Goal: Complete application form: Complete application form

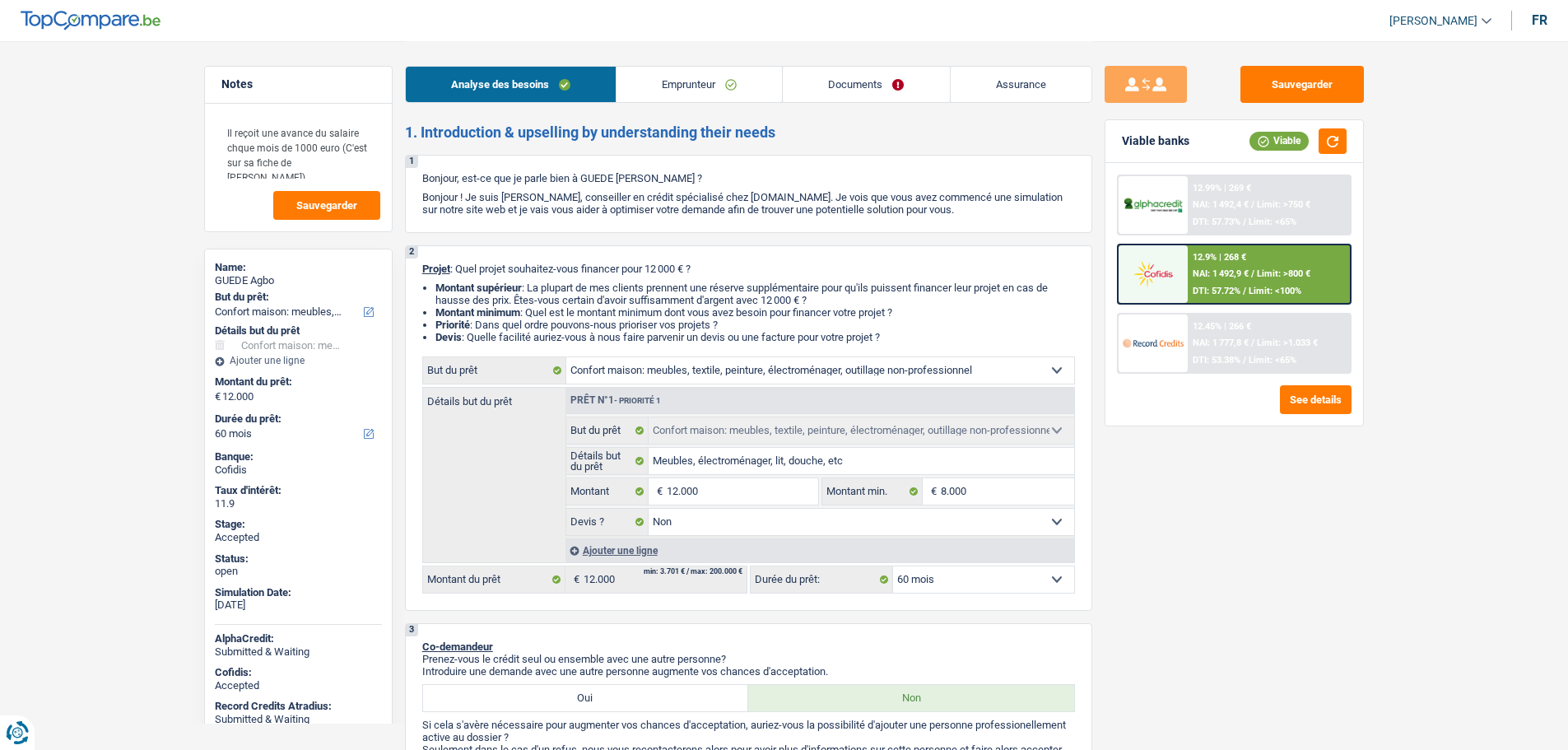
select select "household"
select select "60"
select select "household"
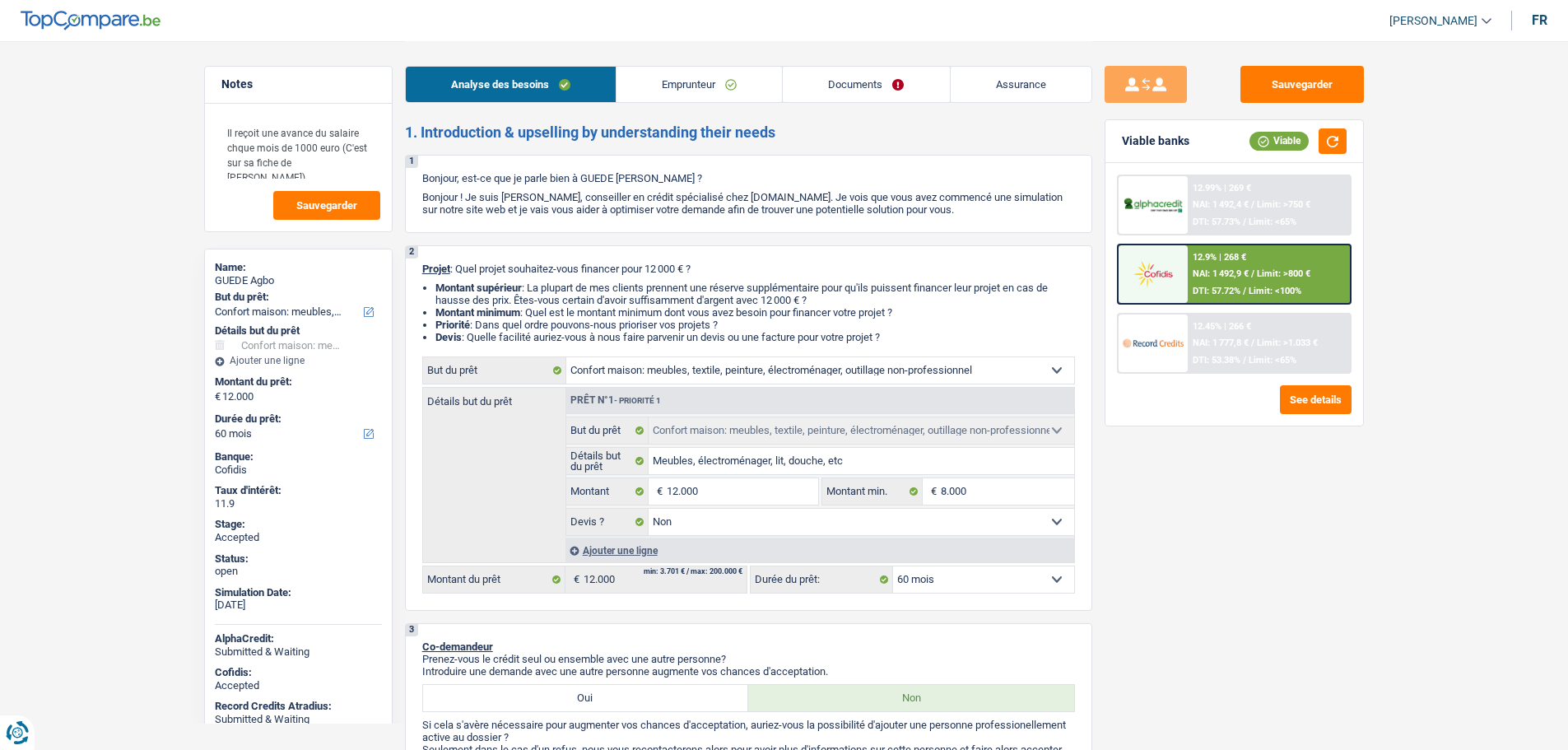
select select "false"
select select "60"
select select "worker"
select select "netSalary"
select select "ownerWithMortgage"
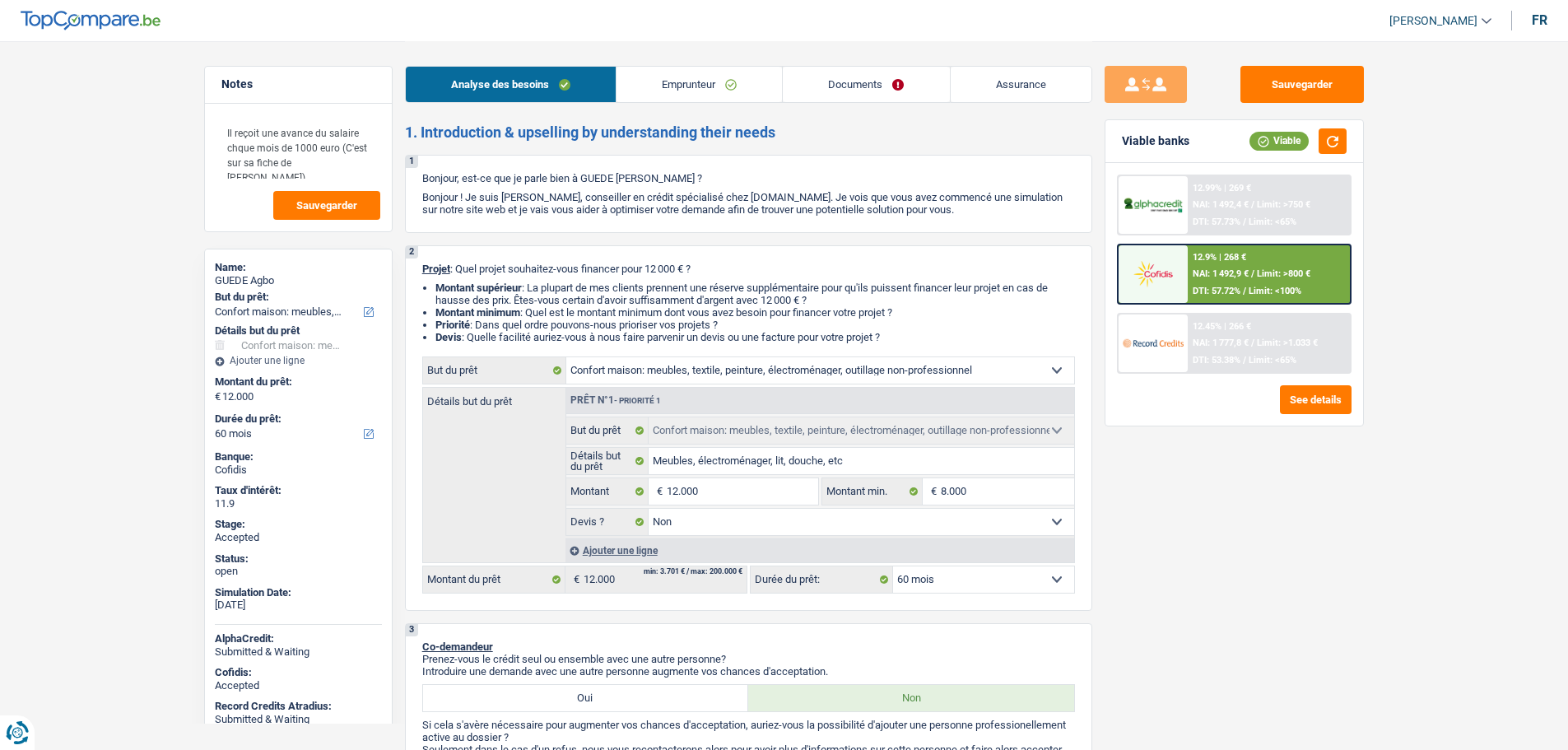
select select "mortgage"
select select "240"
select select "personalLoan"
select select "homeFurnishingOrRelocation"
select select "18"
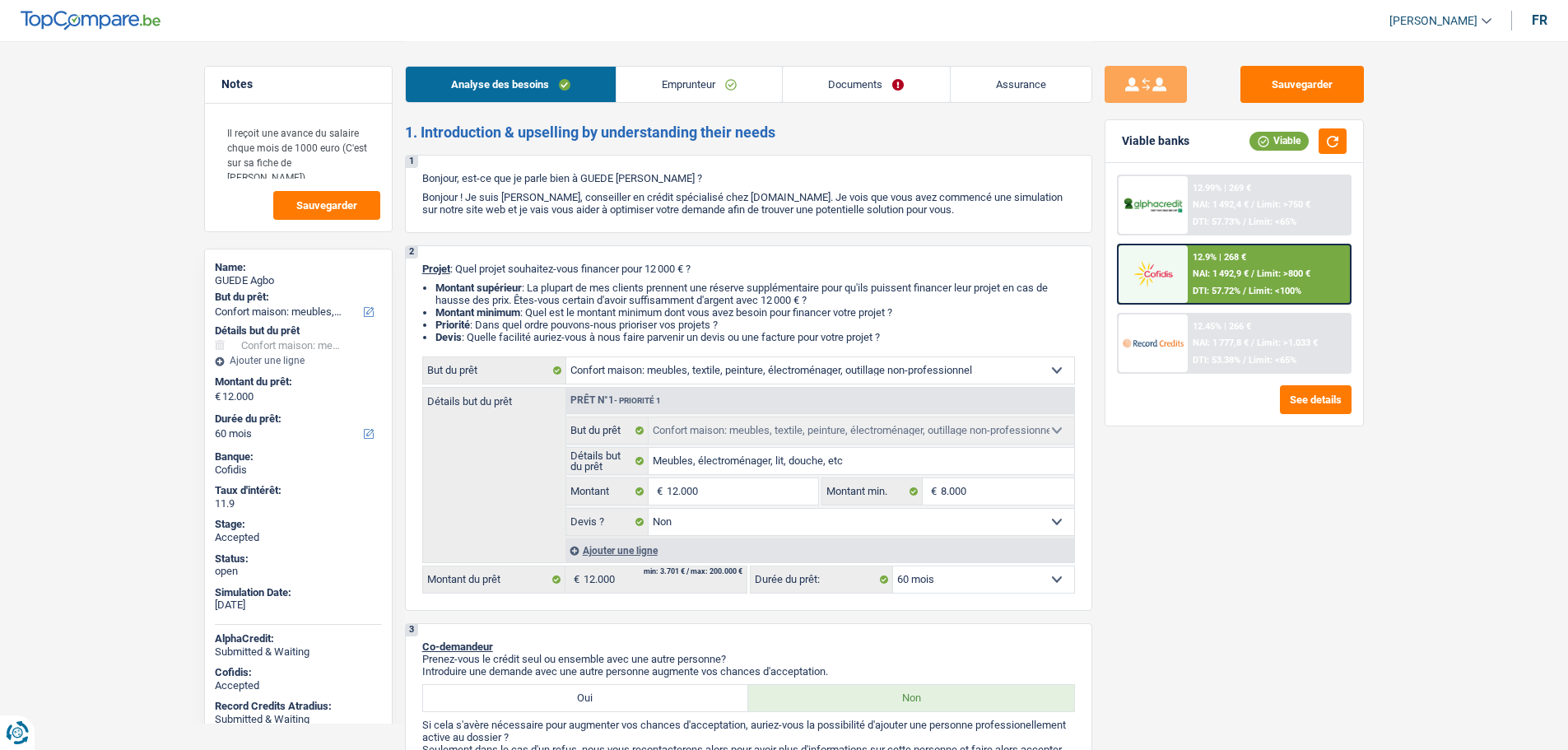
select select "household"
select select "false"
select select "60"
click at [1435, 18] on span "[PERSON_NAME]" at bounding box center [1433, 21] width 88 height 14
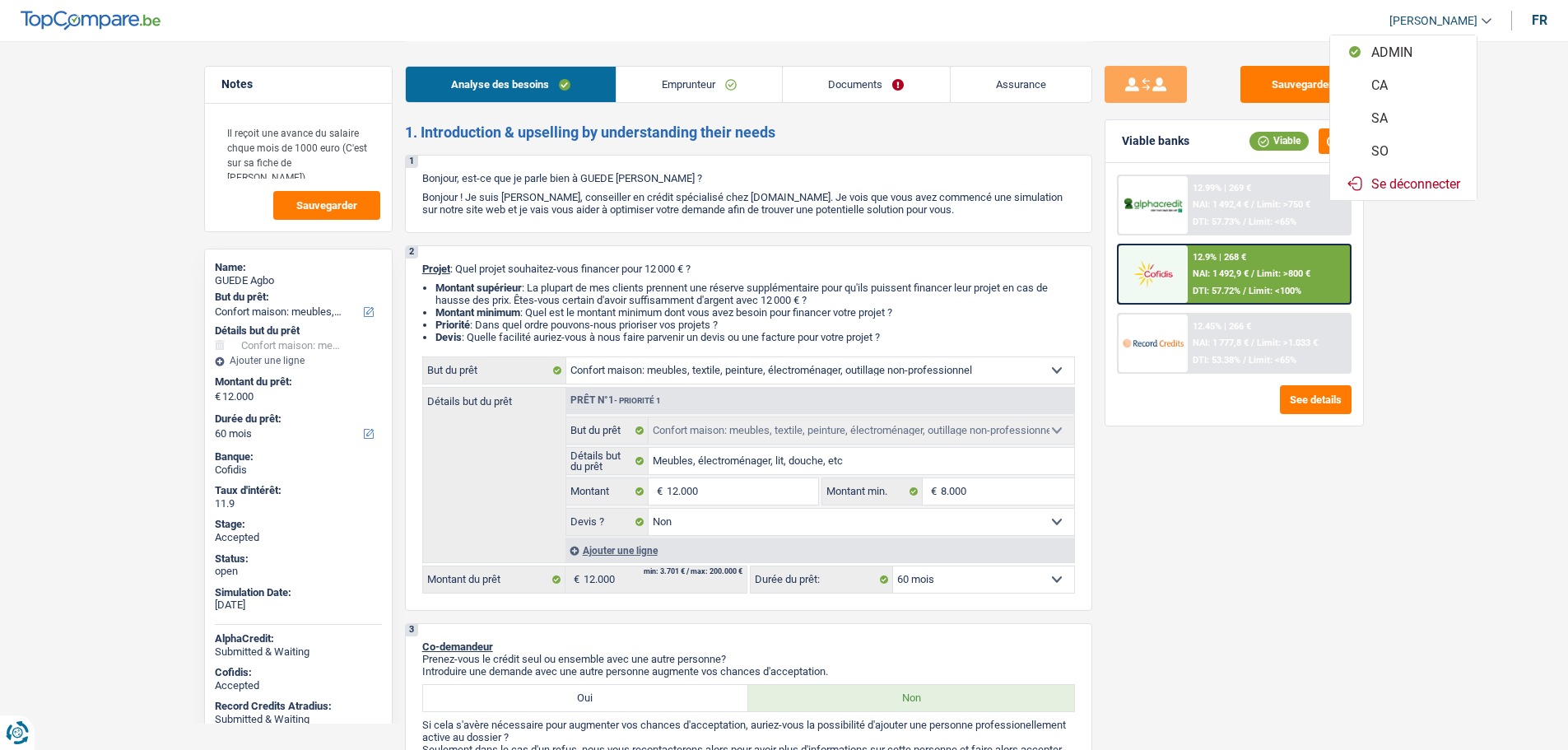
click at [1380, 146] on button "SO" at bounding box center [1403, 150] width 146 height 33
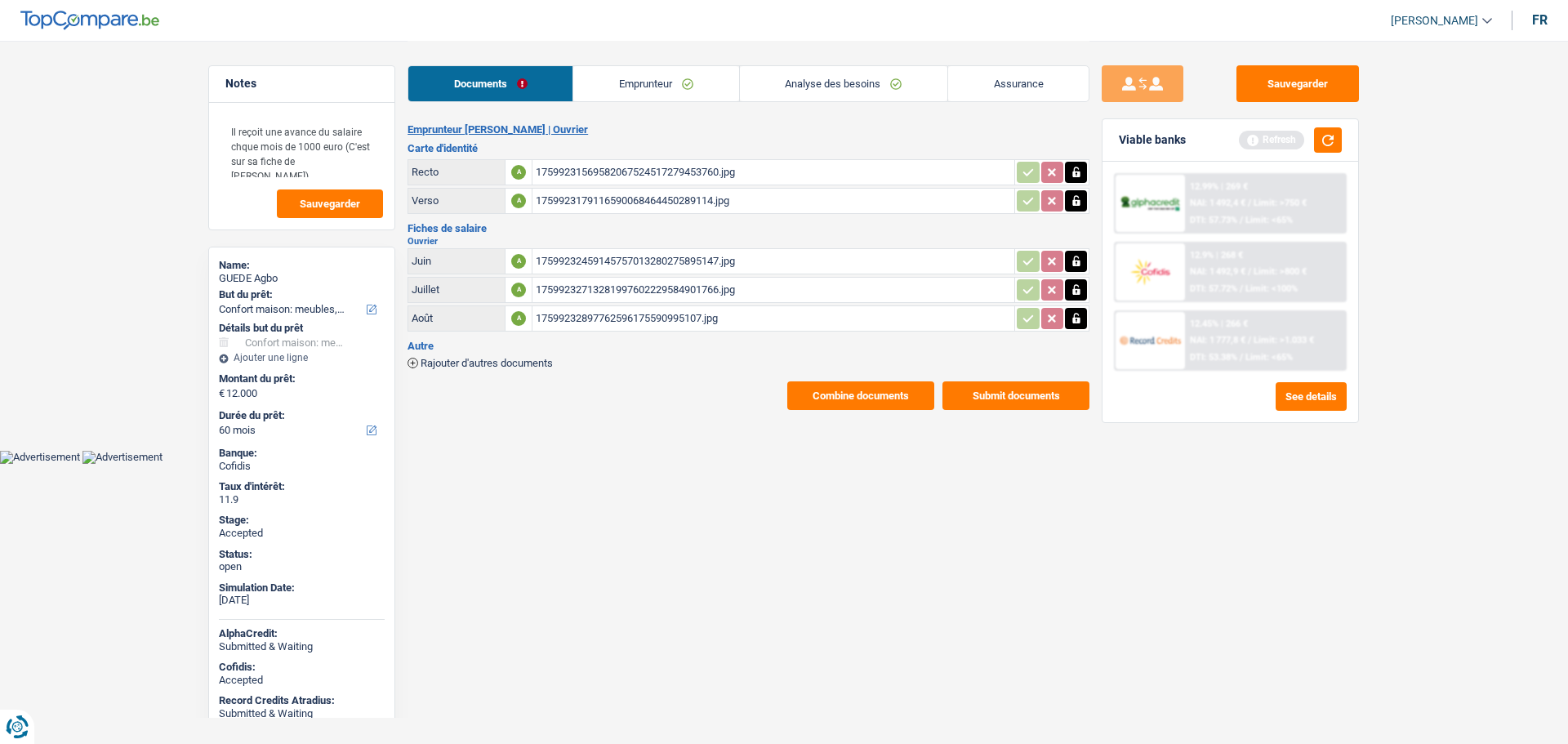
click at [993, 87] on link "Assurance" at bounding box center [1018, 84] width 141 height 35
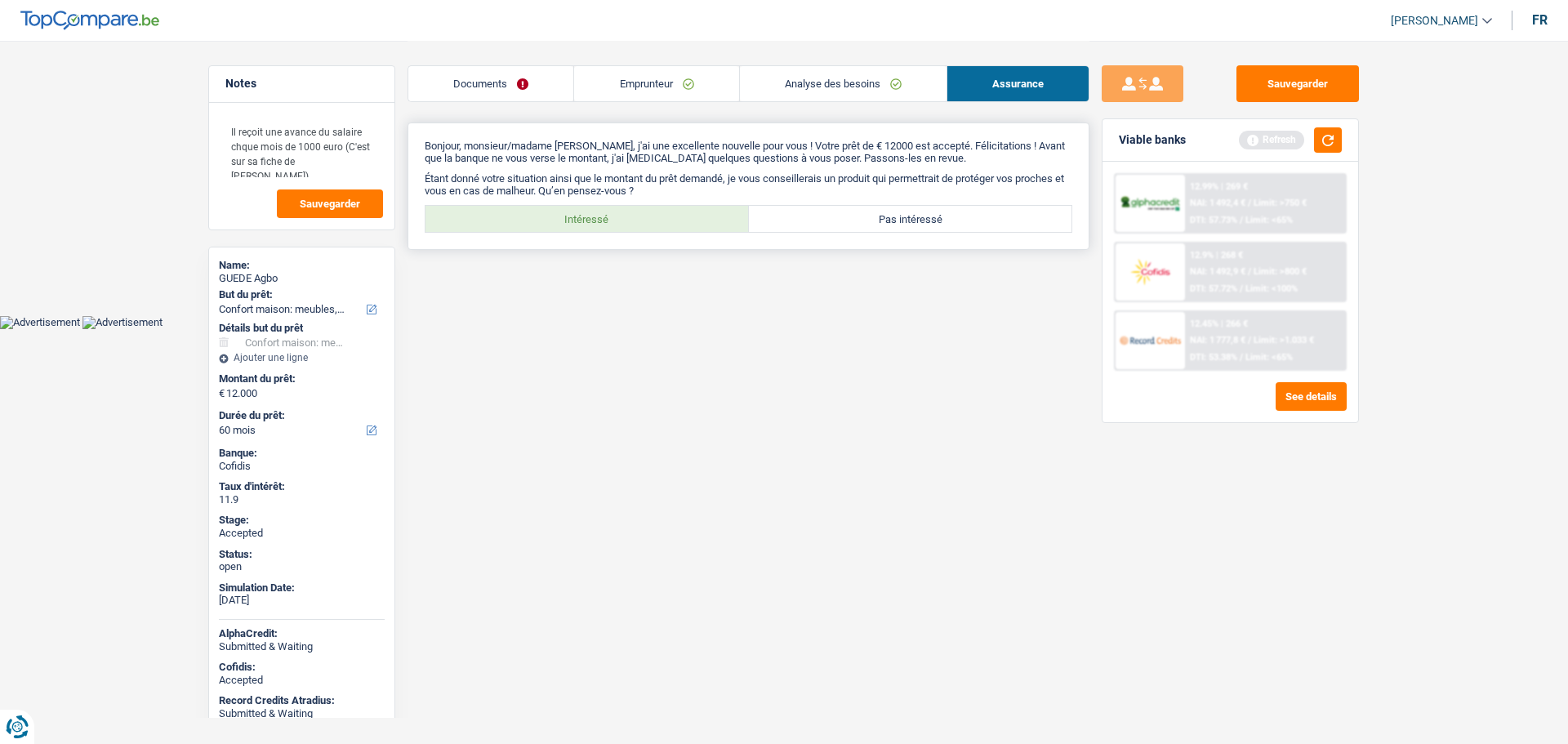
click at [612, 208] on label "Intéressé" at bounding box center [587, 219] width 323 height 26
click at [612, 208] on input "Intéressé" at bounding box center [587, 219] width 323 height 26
radio input "true"
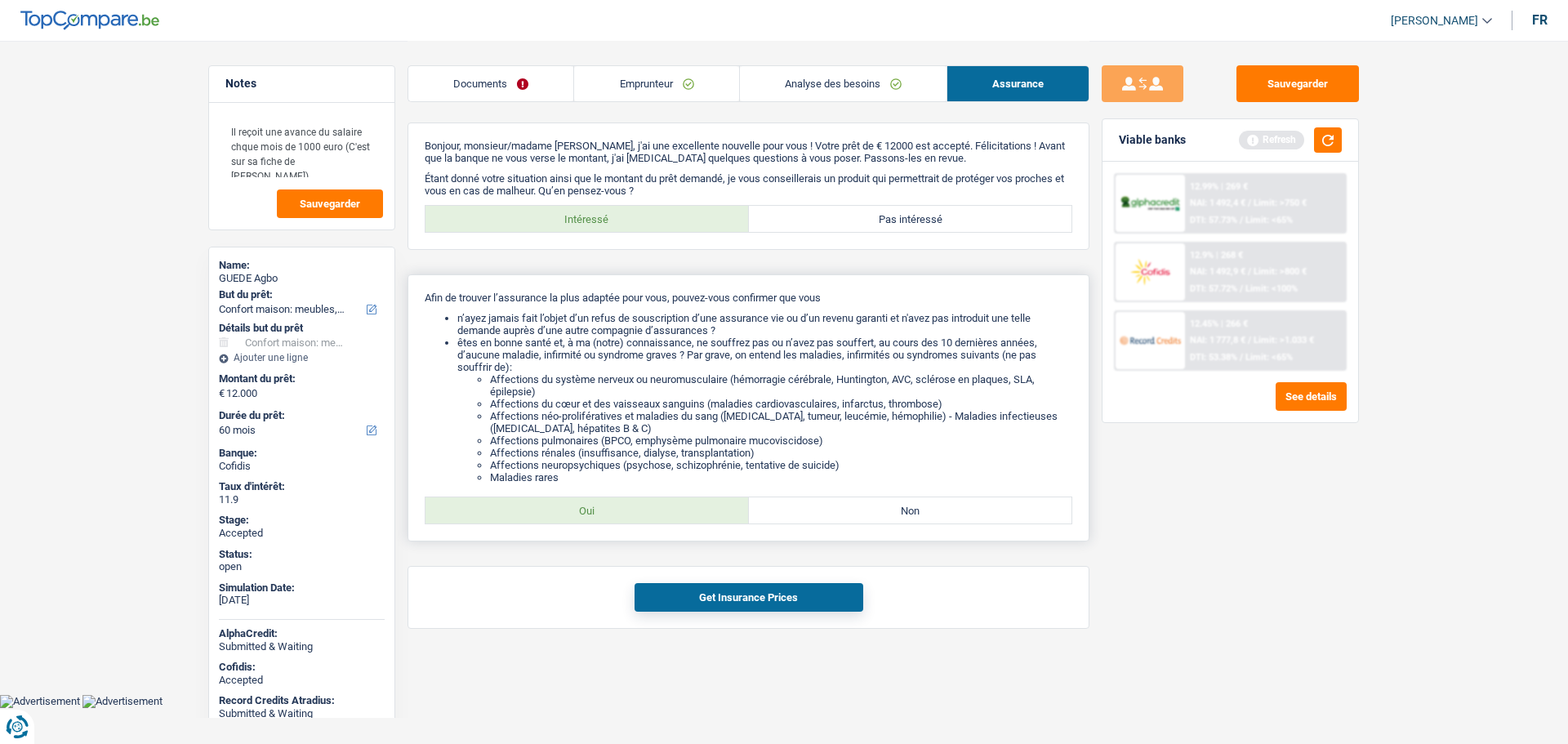
click at [605, 512] on label "Oui" at bounding box center [587, 510] width 323 height 26
click at [605, 512] on input "Oui" at bounding box center [587, 510] width 323 height 26
radio input "true"
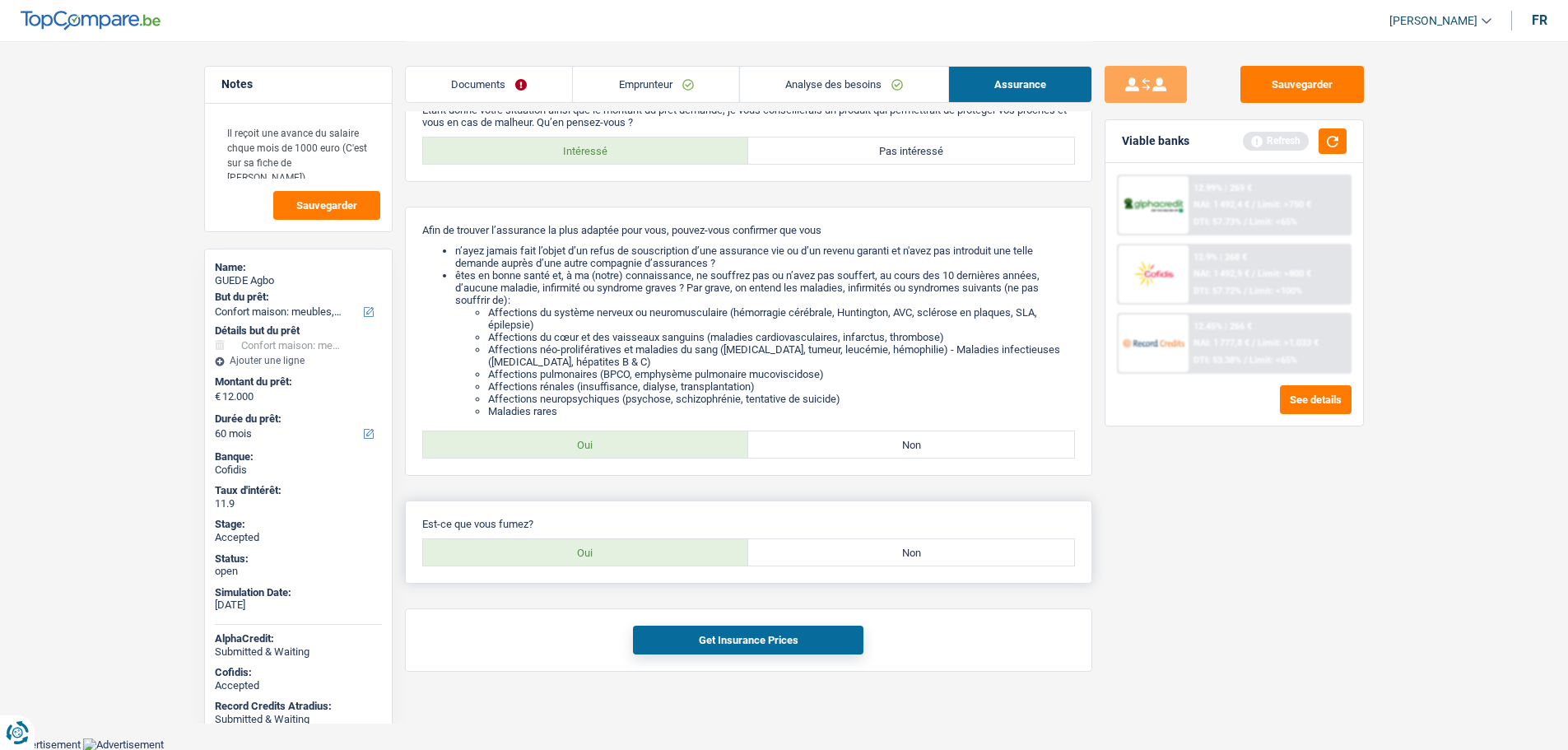
click at [871, 551] on label "Non" at bounding box center [911, 552] width 326 height 26
click at [871, 551] on input "Non" at bounding box center [911, 552] width 326 height 26
radio input "true"
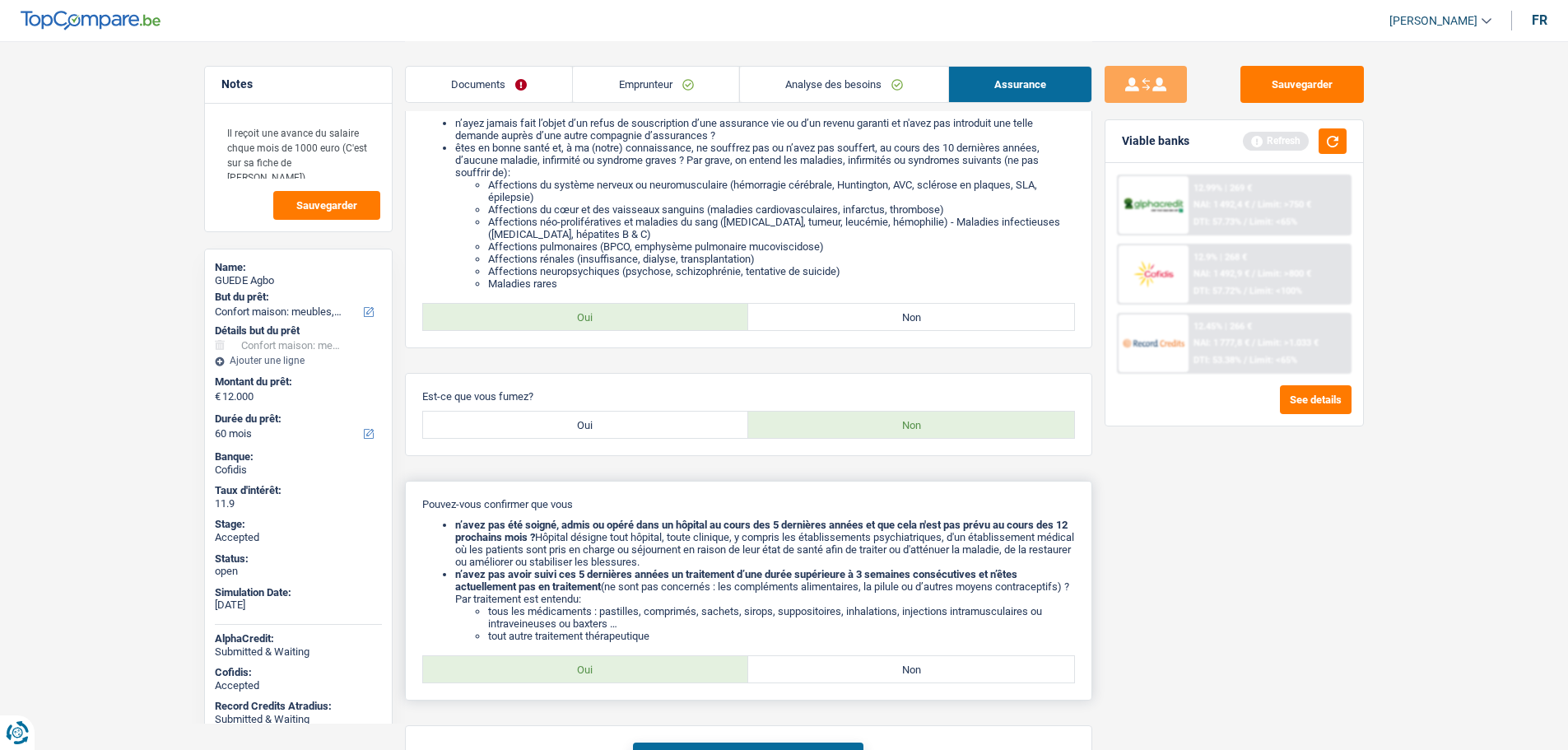
scroll to position [314, 0]
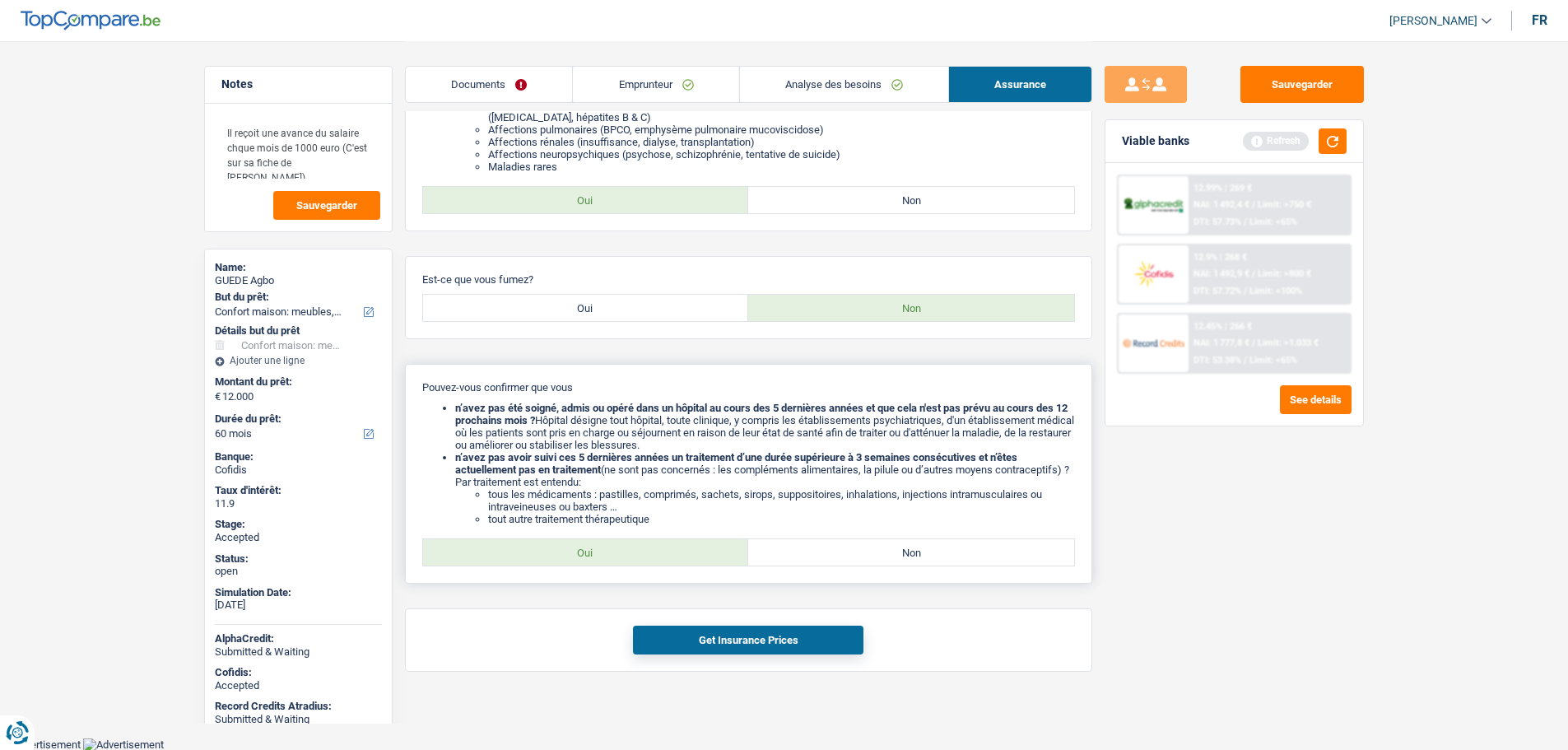
drag, startPoint x: 632, startPoint y: 548, endPoint x: 664, endPoint y: 546, distance: 32.1
click at [630, 548] on label "Oui" at bounding box center [585, 552] width 326 height 26
click at [630, 548] on input "Oui" at bounding box center [585, 552] width 326 height 26
radio input "true"
click at [685, 646] on button "Get Insurance Prices" at bounding box center [748, 639] width 231 height 29
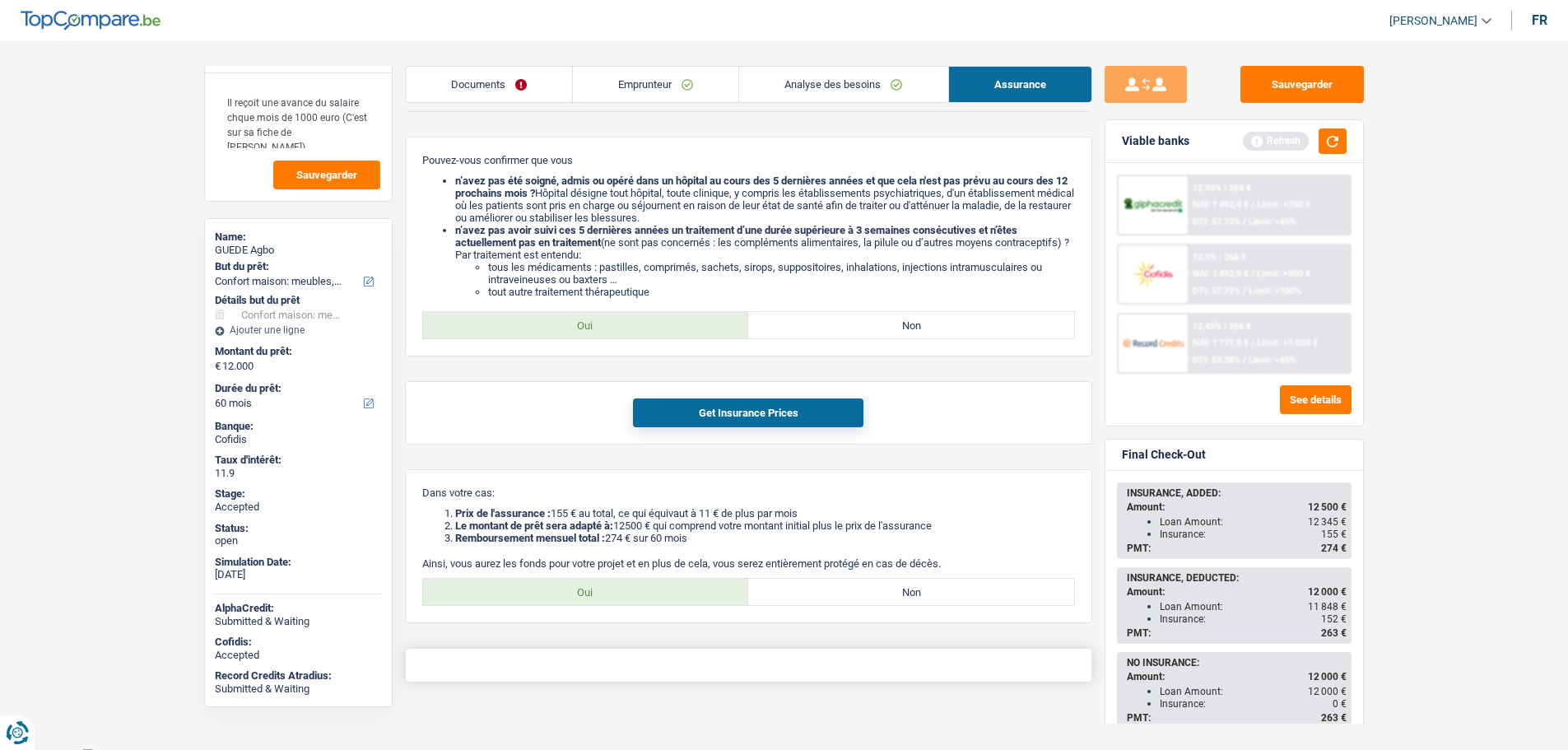
scroll to position [552, 0]
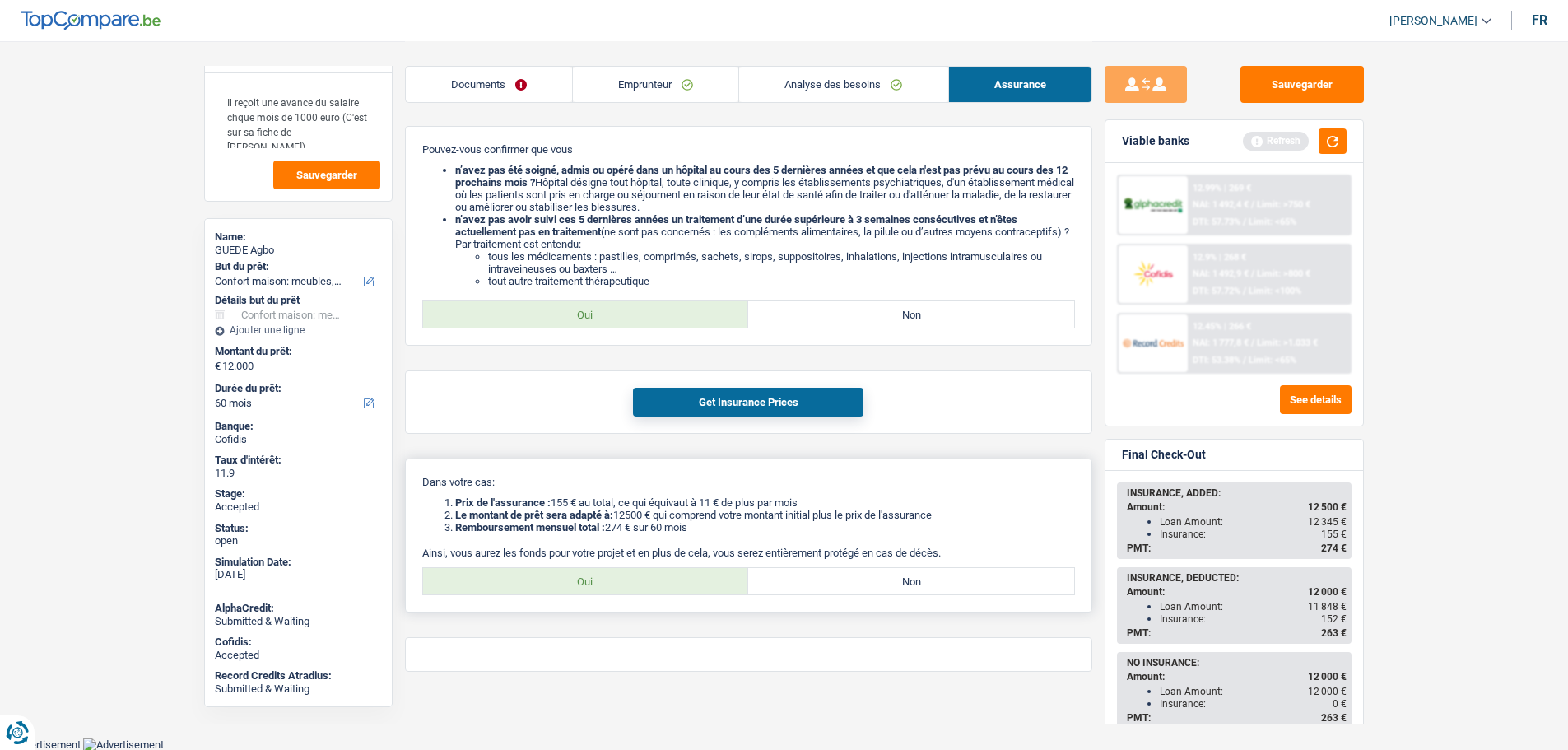
click at [578, 575] on label "Oui" at bounding box center [585, 581] width 326 height 26
click at [578, 575] on input "Oui" at bounding box center [585, 581] width 326 height 26
radio input "true"
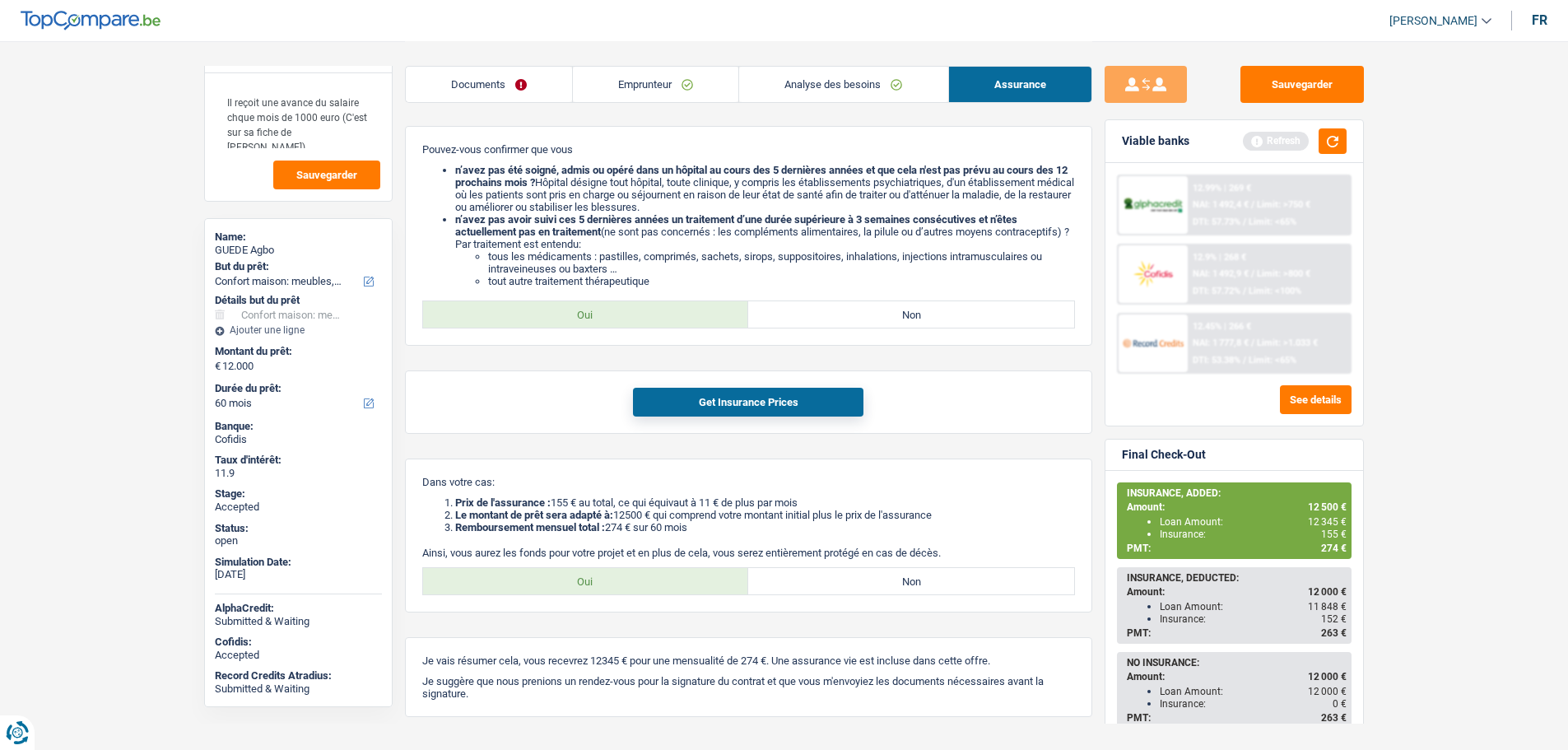
click at [790, 87] on link "Analyse des besoins" at bounding box center [843, 85] width 208 height 35
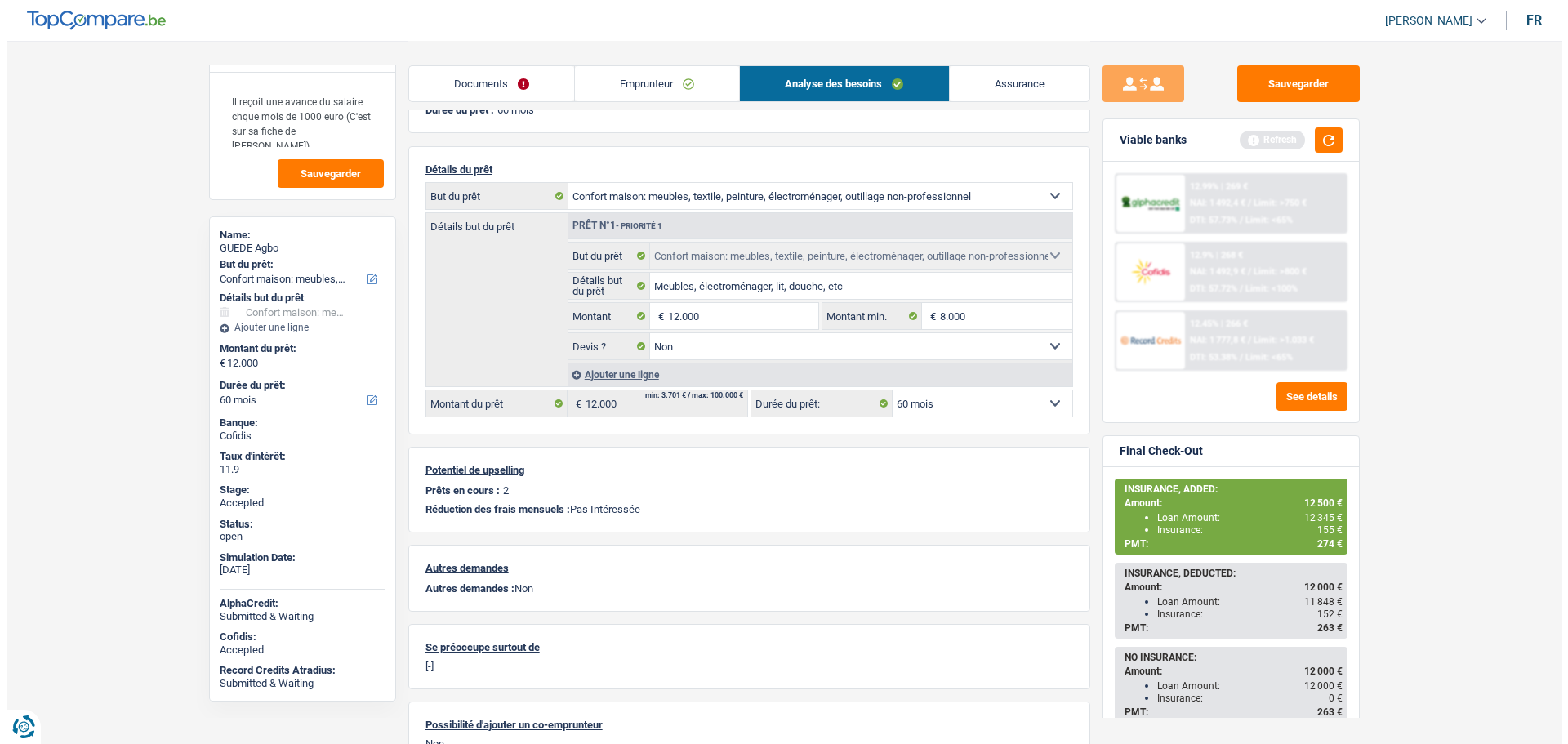
scroll to position [0, 0]
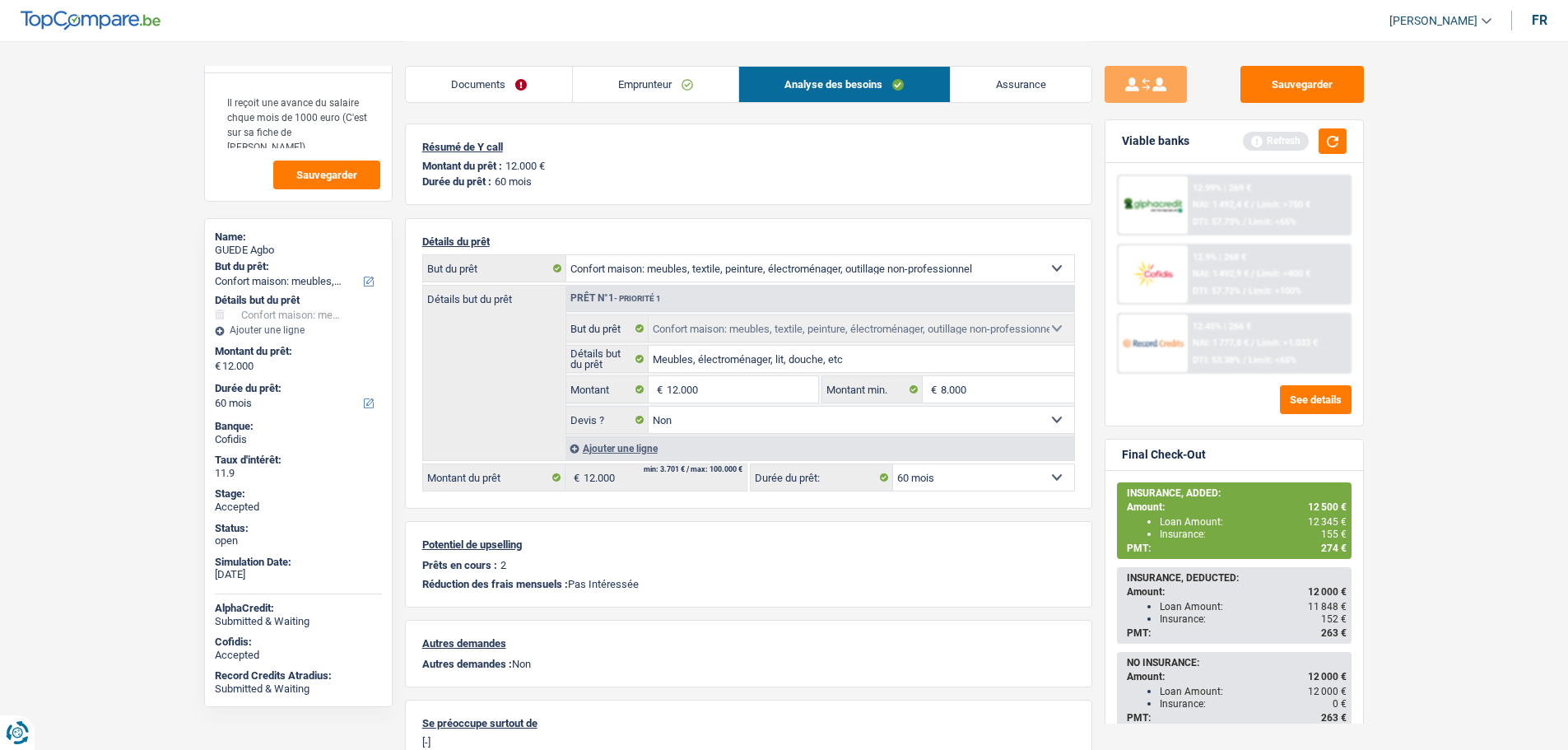
click at [1003, 78] on link "Assurance" at bounding box center [1021, 85] width 141 height 35
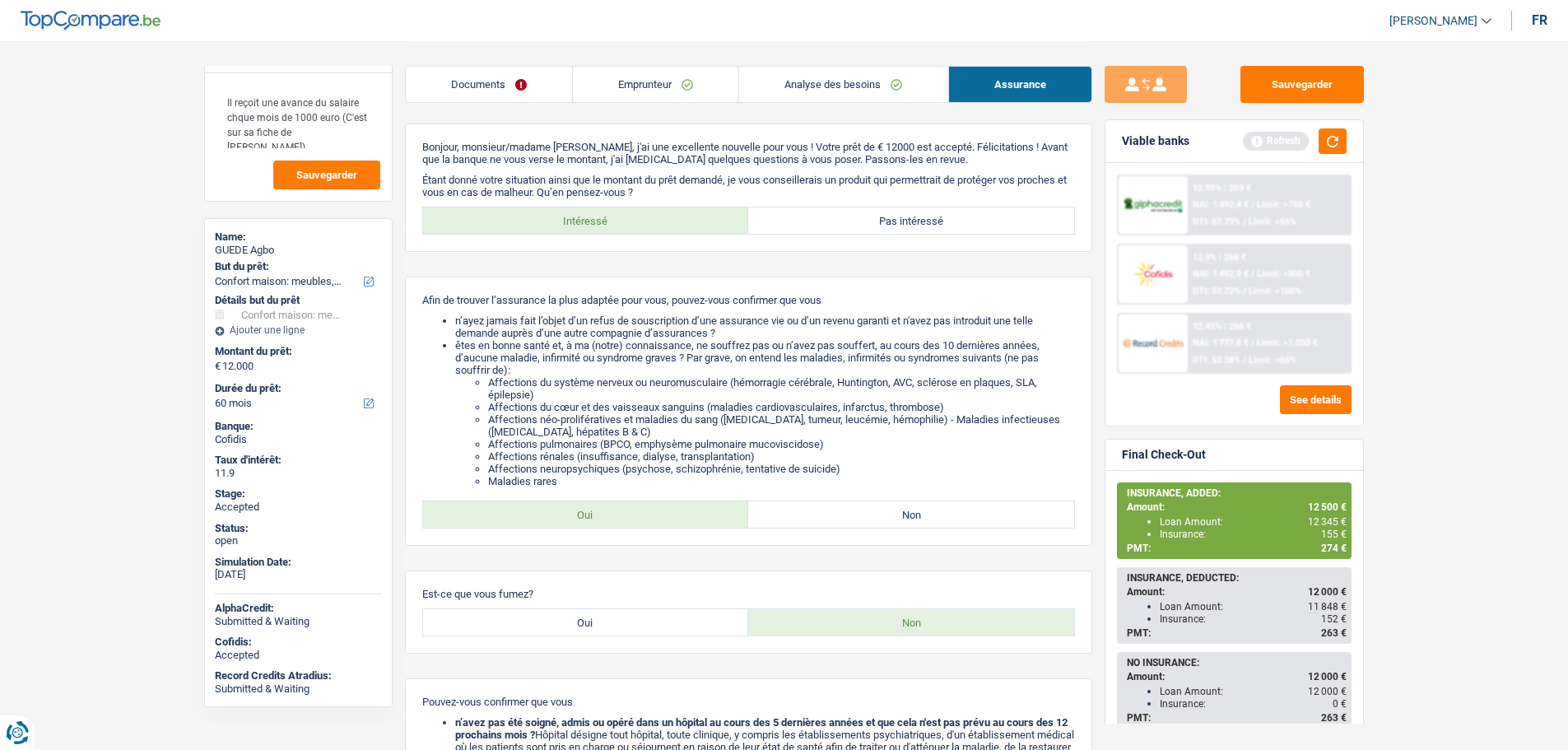
click at [1157, 271] on img at bounding box center [1152, 274] width 61 height 31
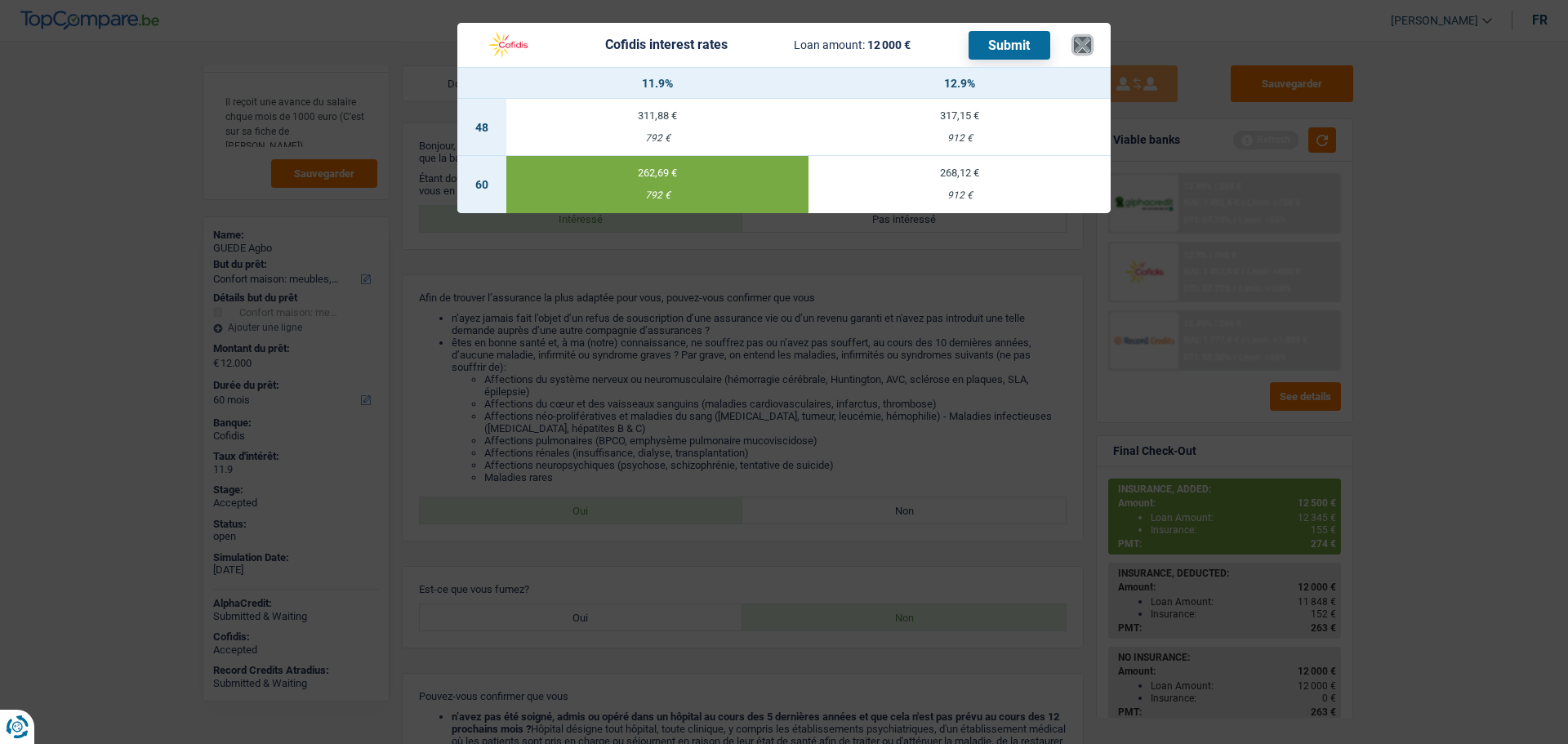
click at [1076, 50] on button "×" at bounding box center [1082, 45] width 17 height 17
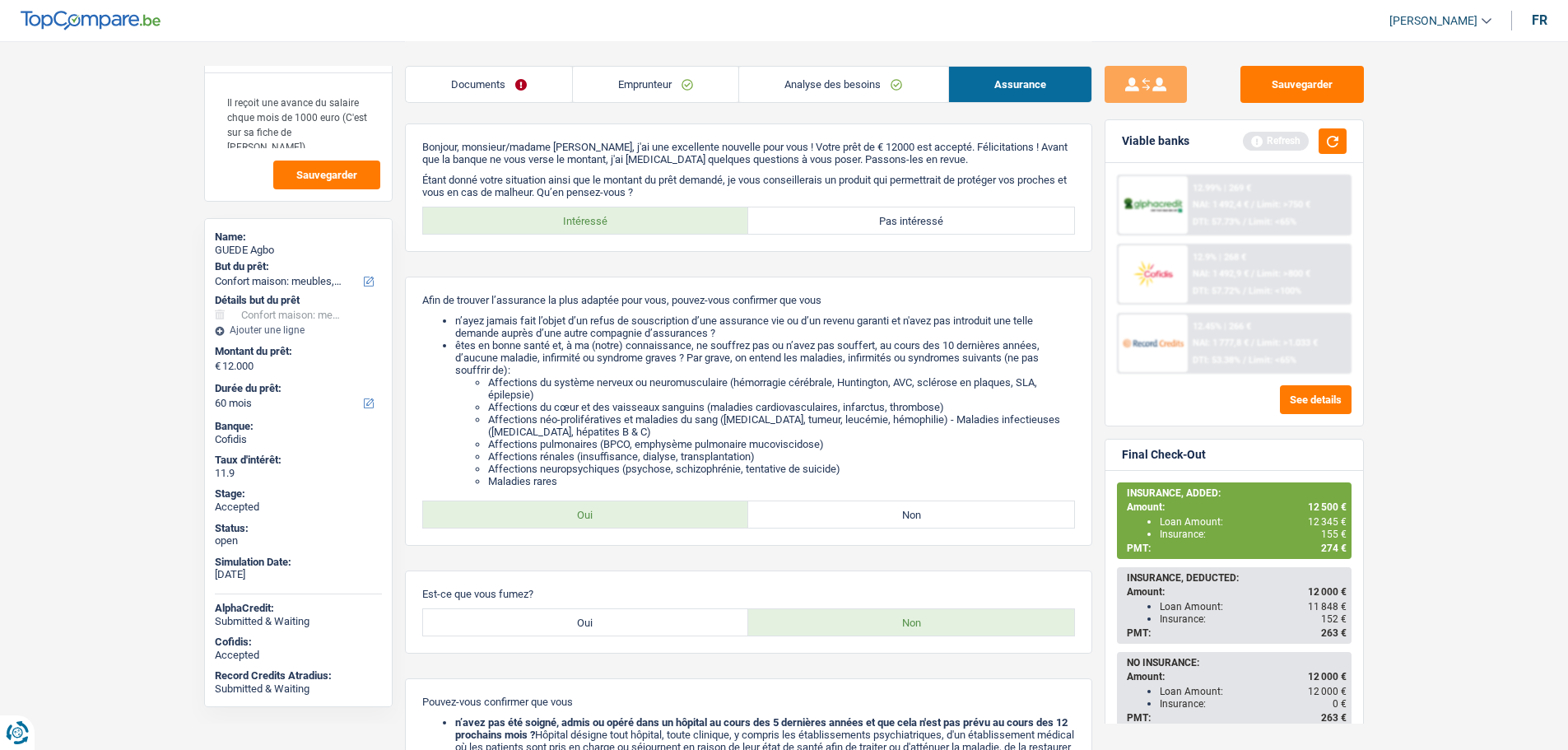
click at [622, 90] on link "Emprunteur" at bounding box center [656, 85] width 166 height 35
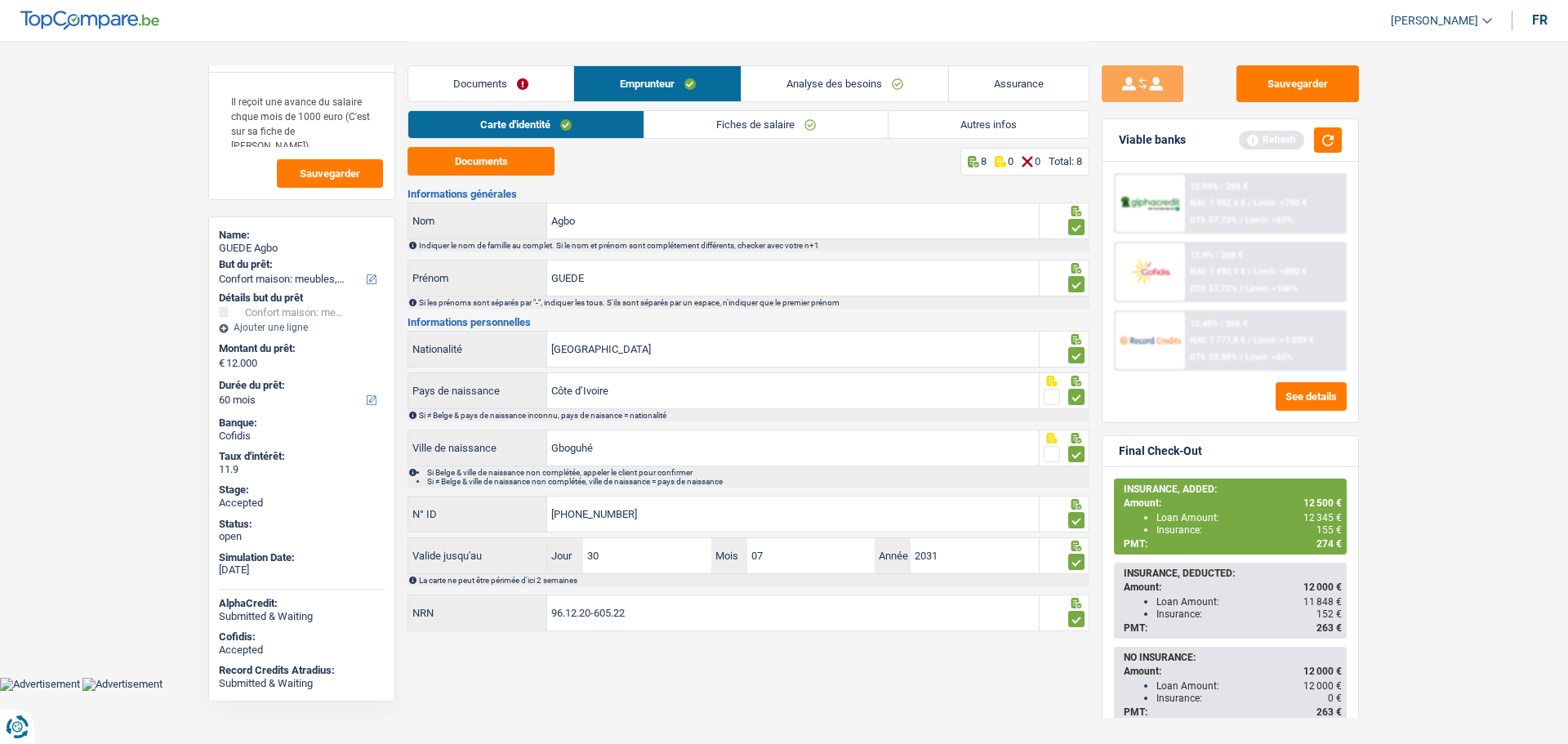
click at [541, 84] on link "Documents" at bounding box center [490, 84] width 165 height 35
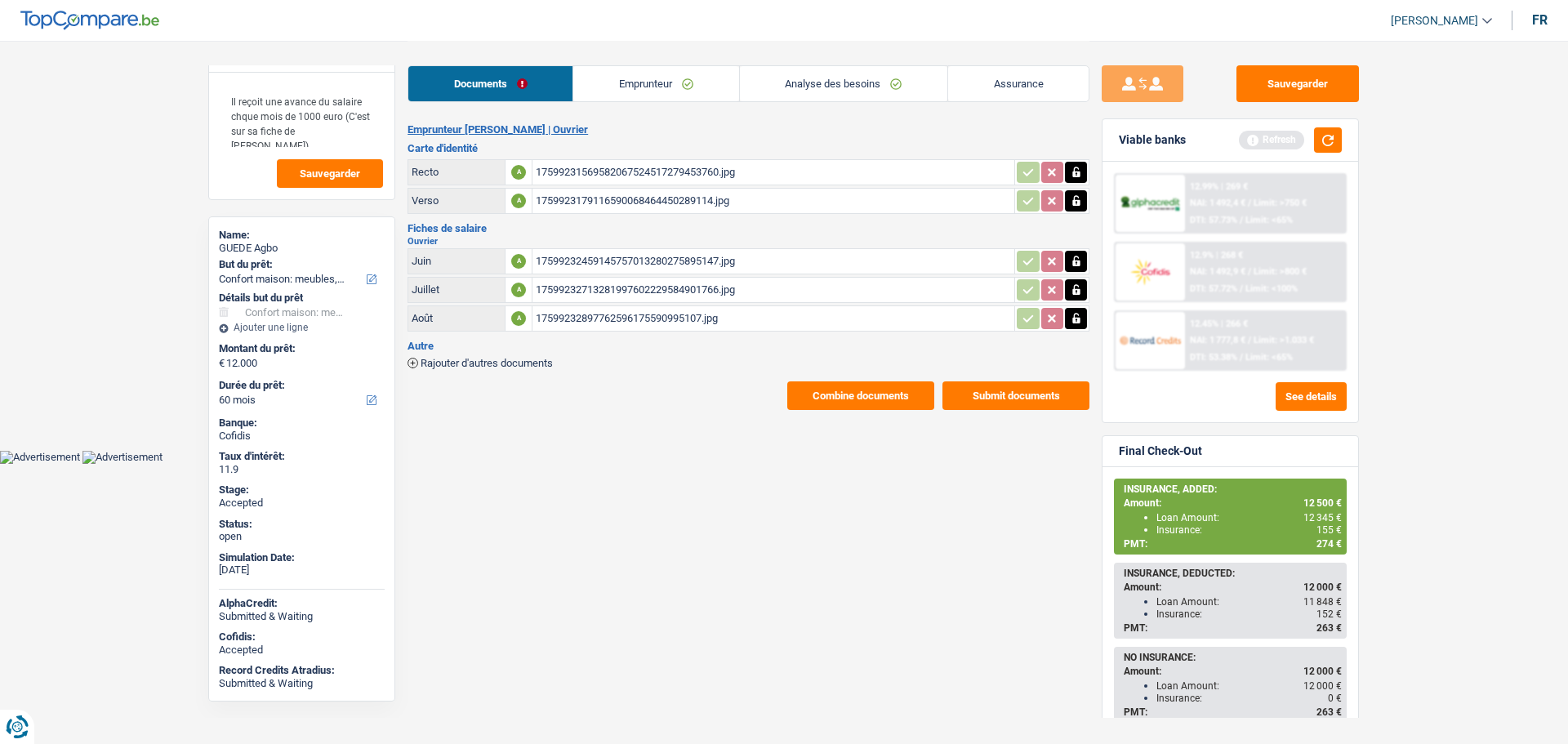
click at [836, 409] on button "Combine documents" at bounding box center [860, 396] width 147 height 29
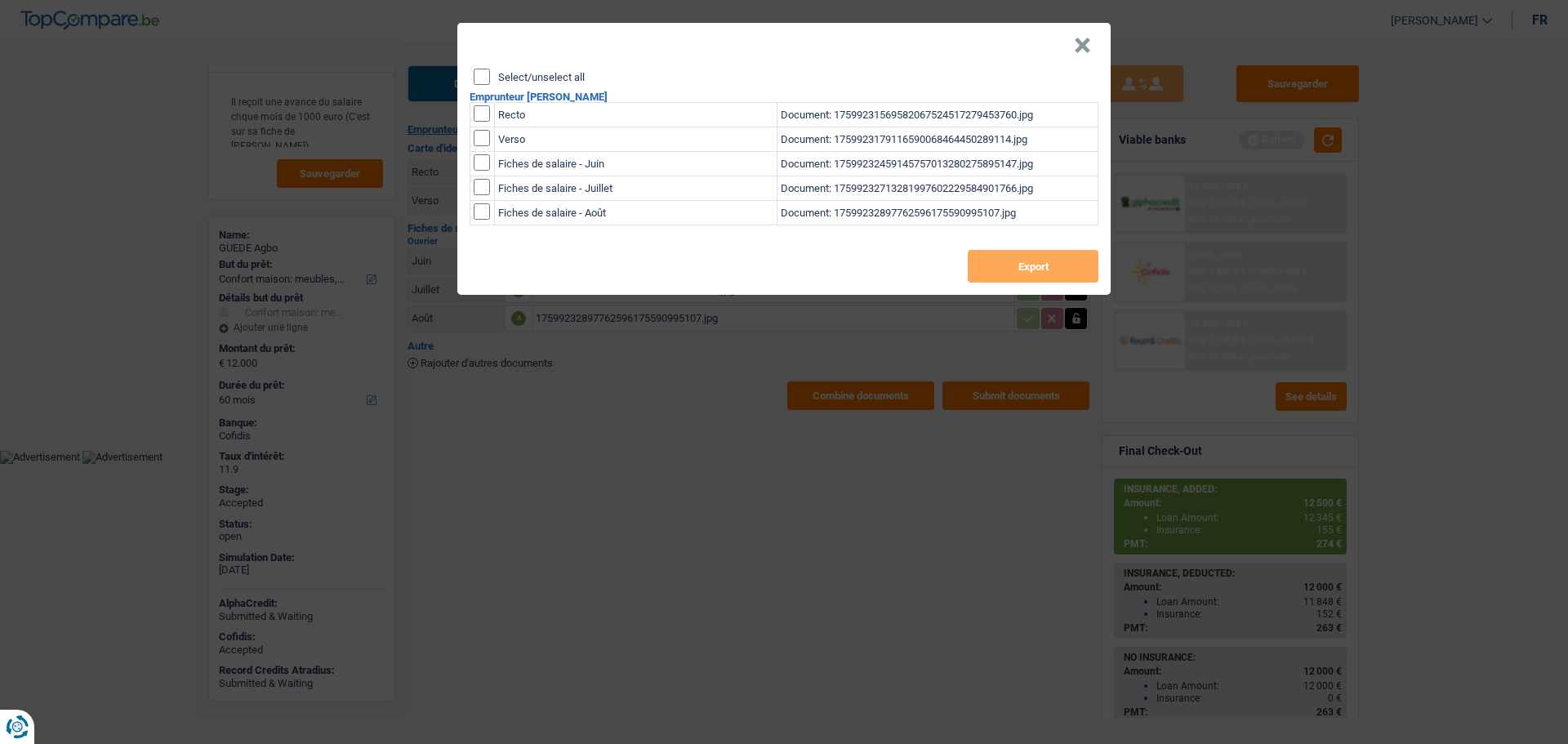
click at [535, 69] on div "Select/unselect all" at bounding box center [785, 77] width 625 height 17
click at [474, 79] on input "Select/unselect all" at bounding box center [481, 77] width 17 height 17
checkbox input "true"
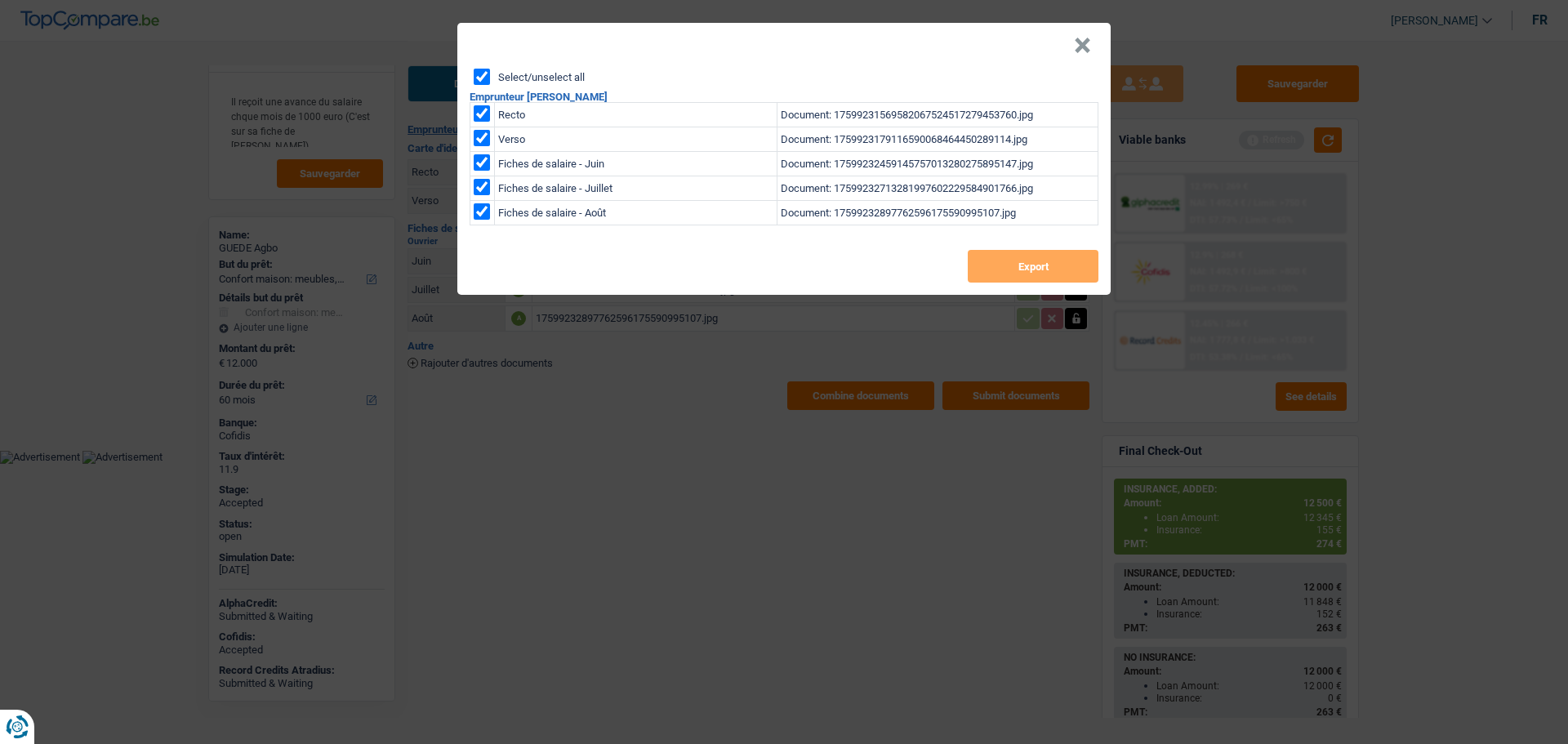
checkbox input "true"
click at [1005, 262] on button "Export" at bounding box center [1033, 265] width 131 height 32
click at [1078, 53] on button "×" at bounding box center [1082, 45] width 17 height 17
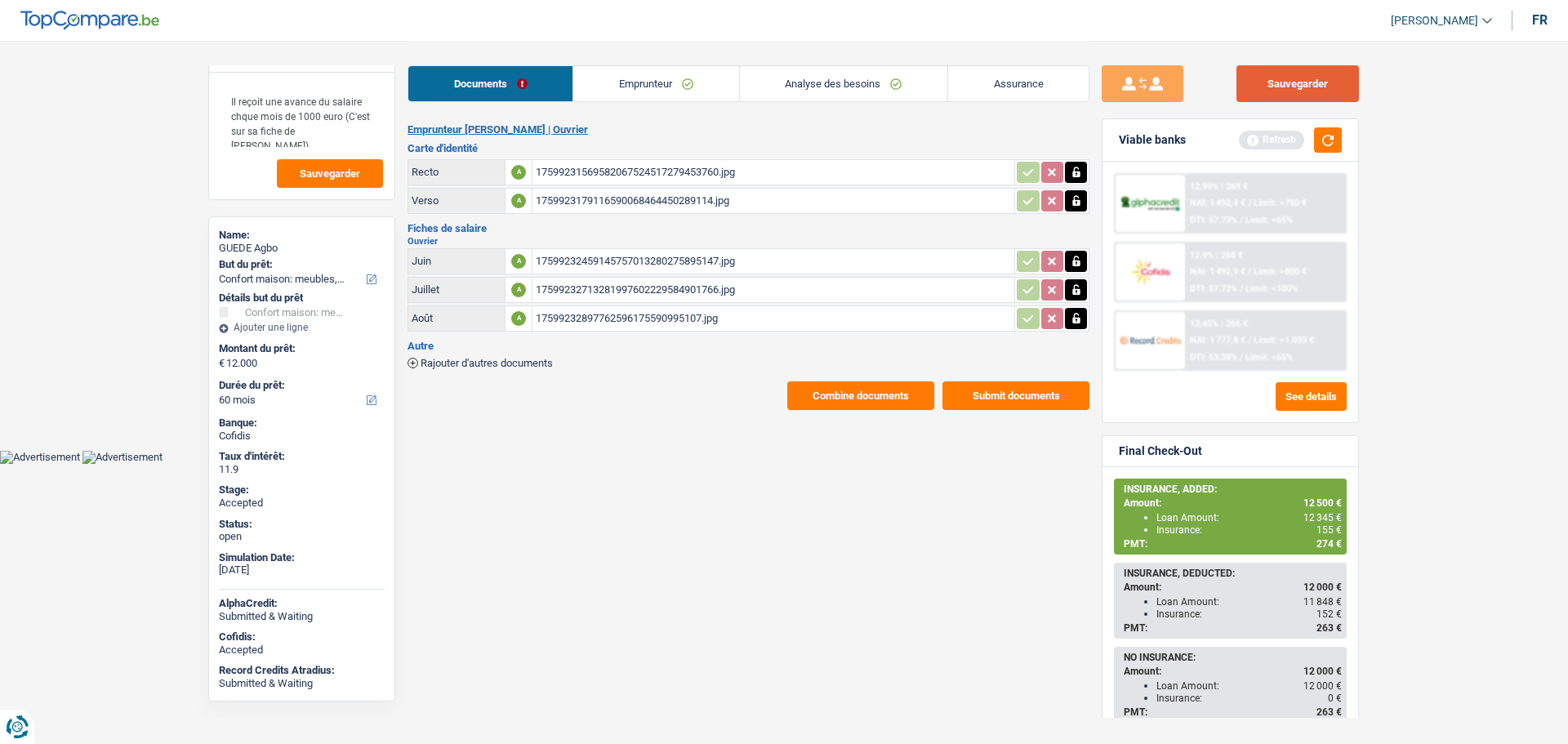
click at [1297, 81] on button "Sauvegarder" at bounding box center [1297, 84] width 122 height 37
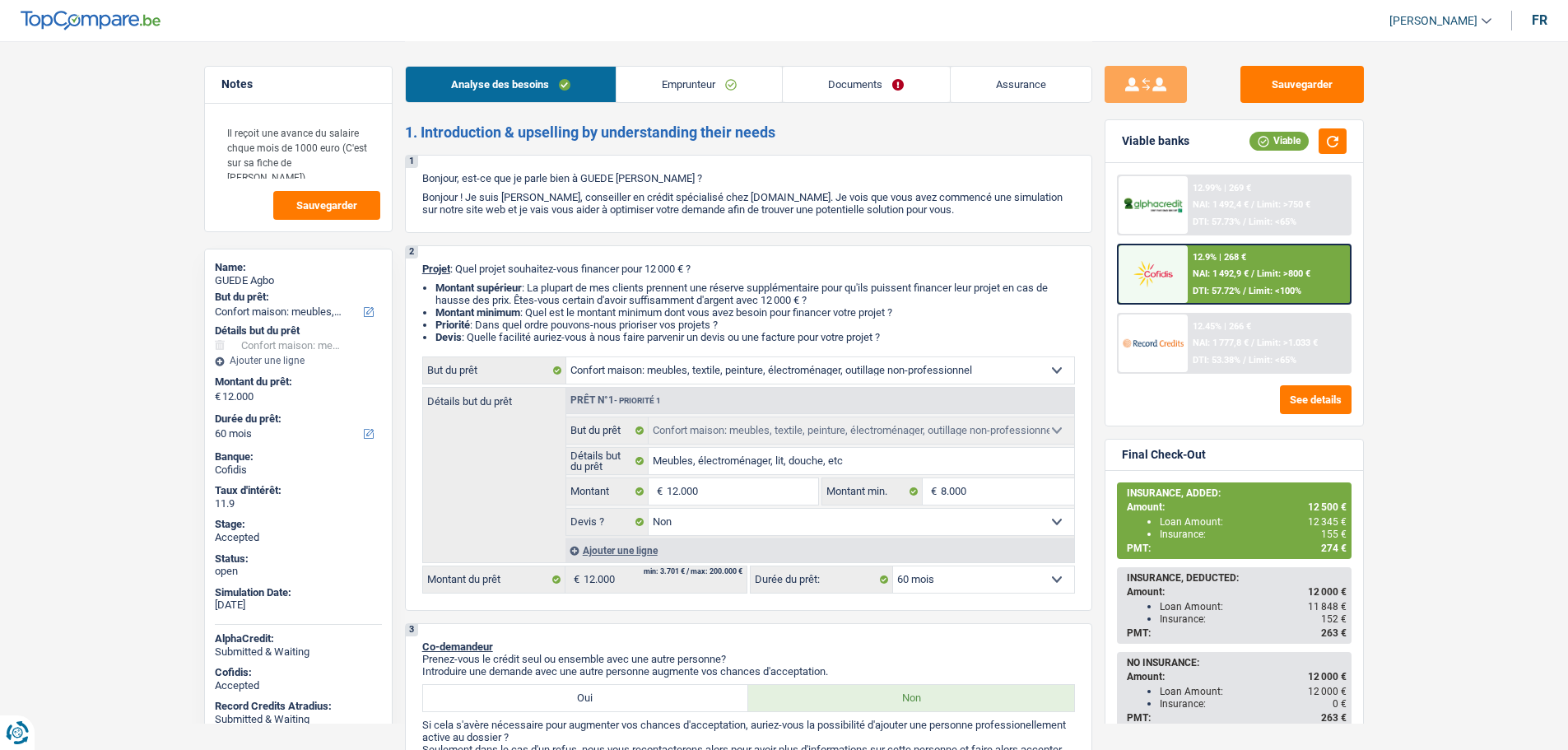
select select "household"
select select "60"
select select "household"
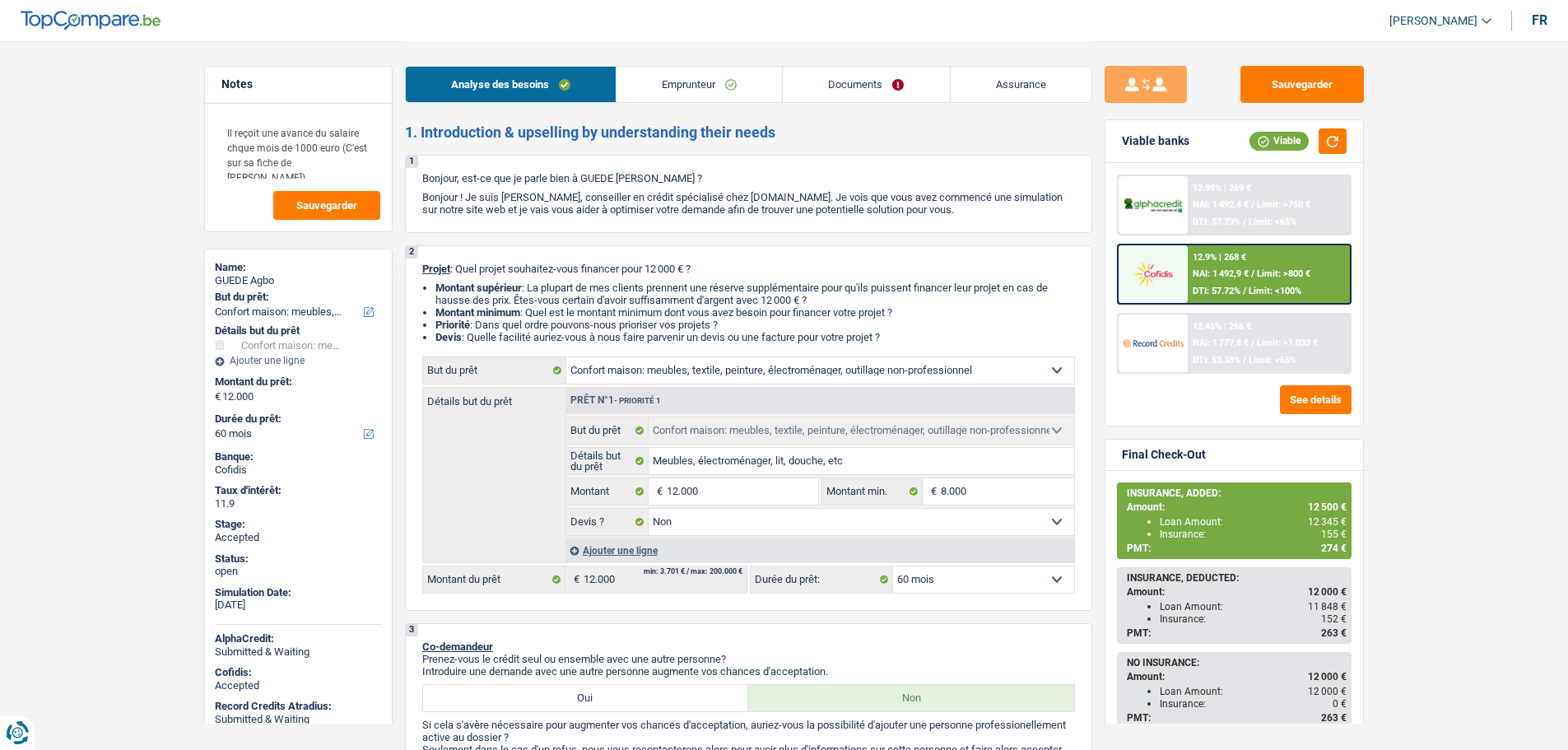
select select "false"
select select "60"
select select "worker"
select select "netSalary"
select select "ownerWithMortgage"
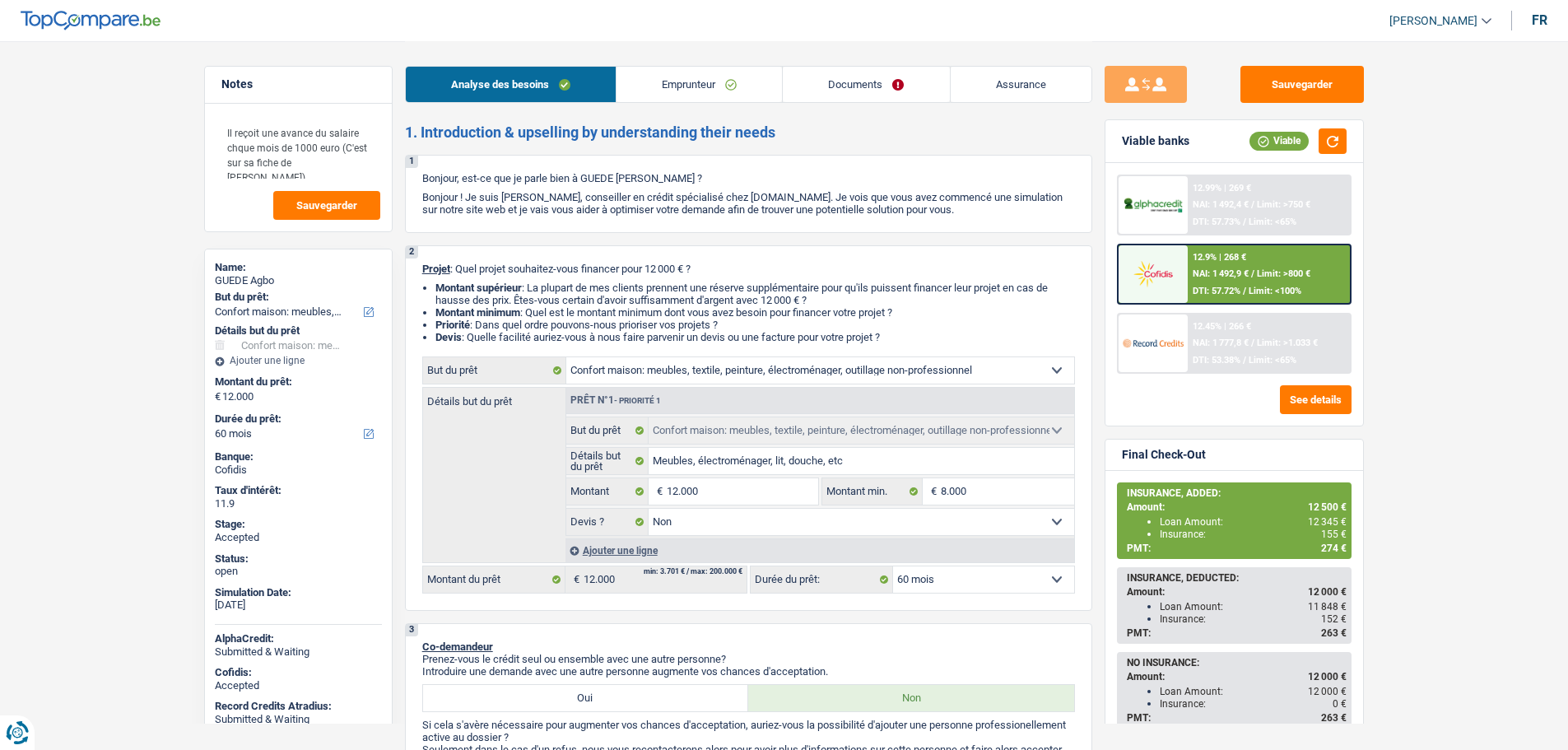
select select "mortgage"
select select "240"
select select "personalLoan"
select select "homeFurnishingOrRelocation"
select select "18"
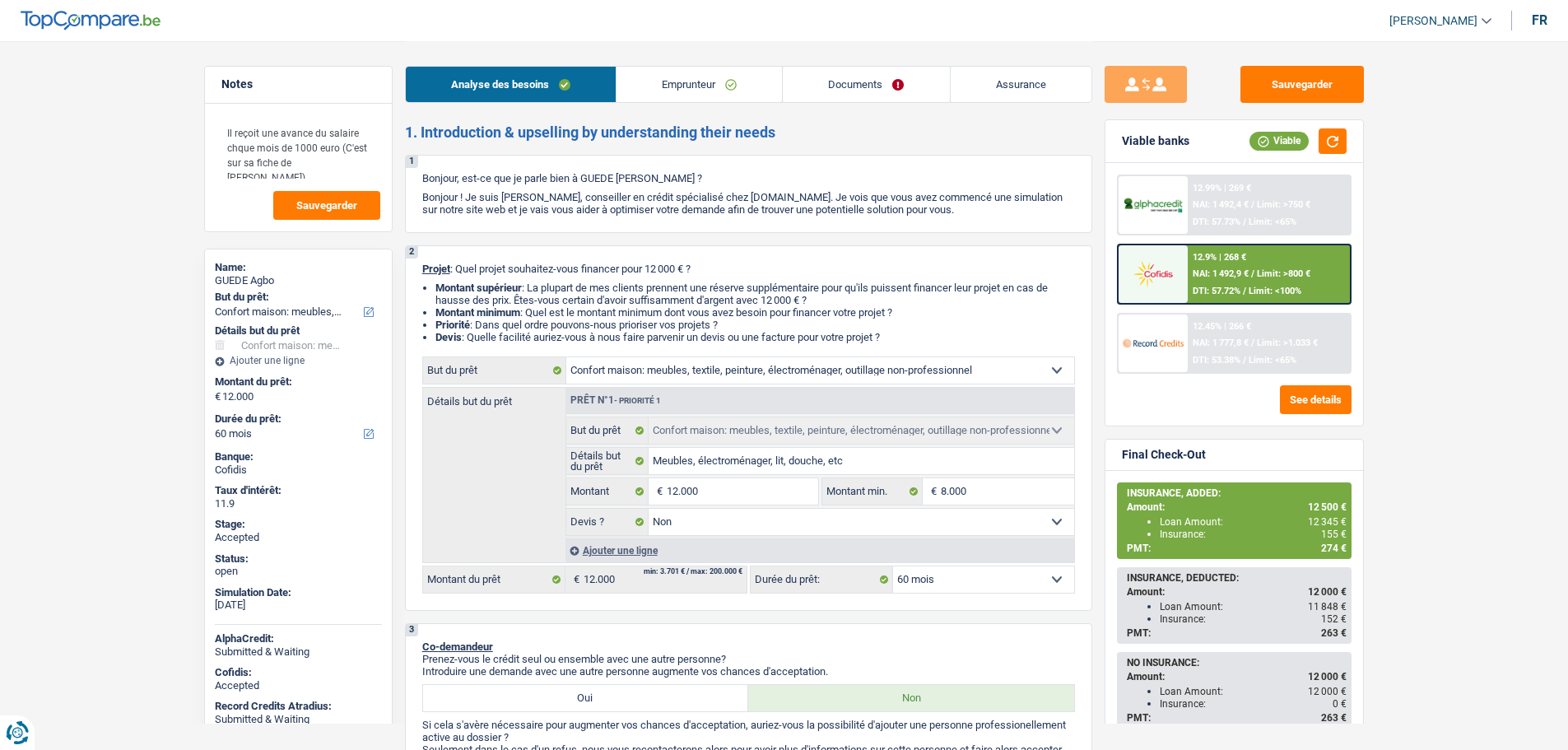
select select "household"
select select "false"
select select "60"
click at [1406, 27] on span "[PERSON_NAME]" at bounding box center [1433, 21] width 88 height 14
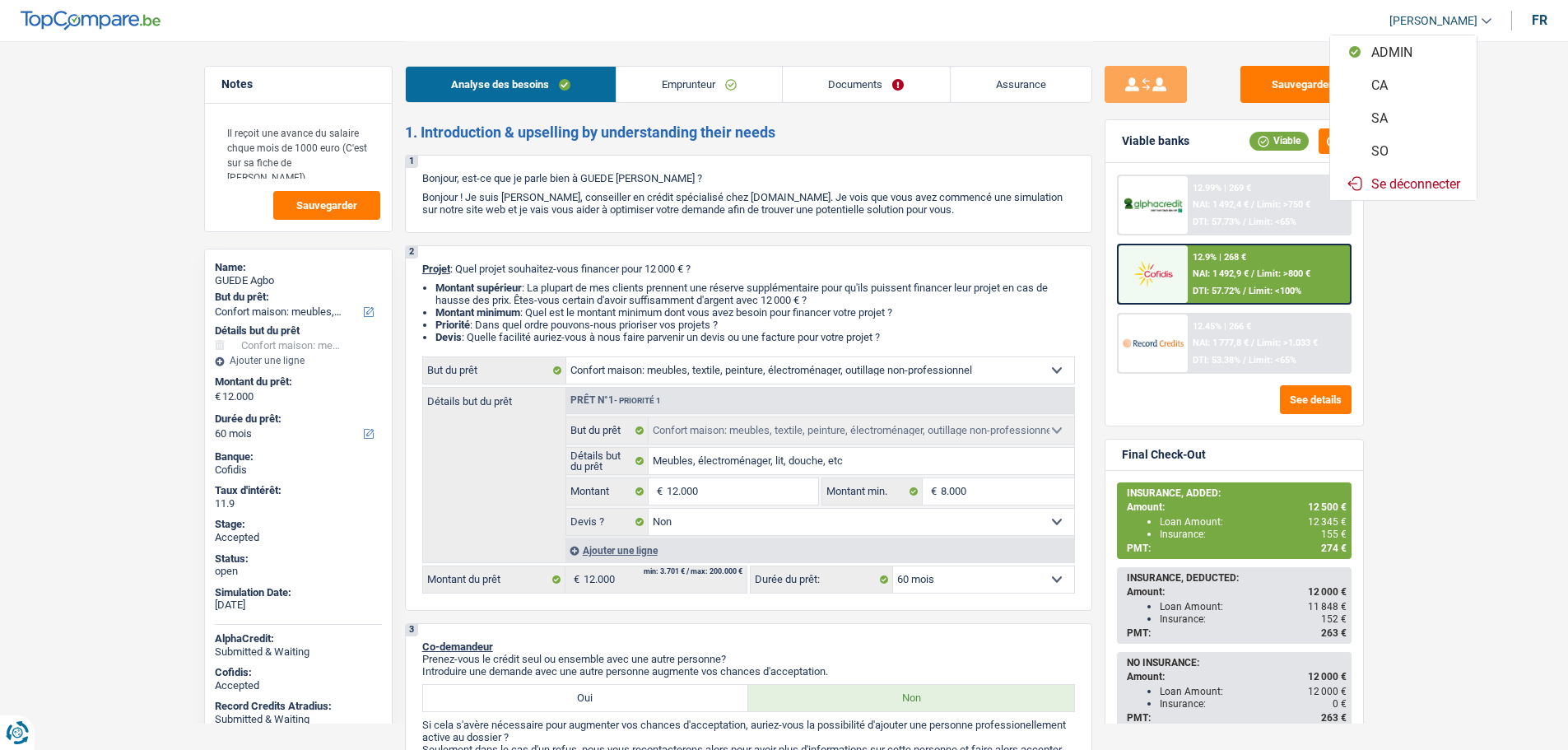
click at [1412, 152] on button "SO" at bounding box center [1403, 150] width 146 height 33
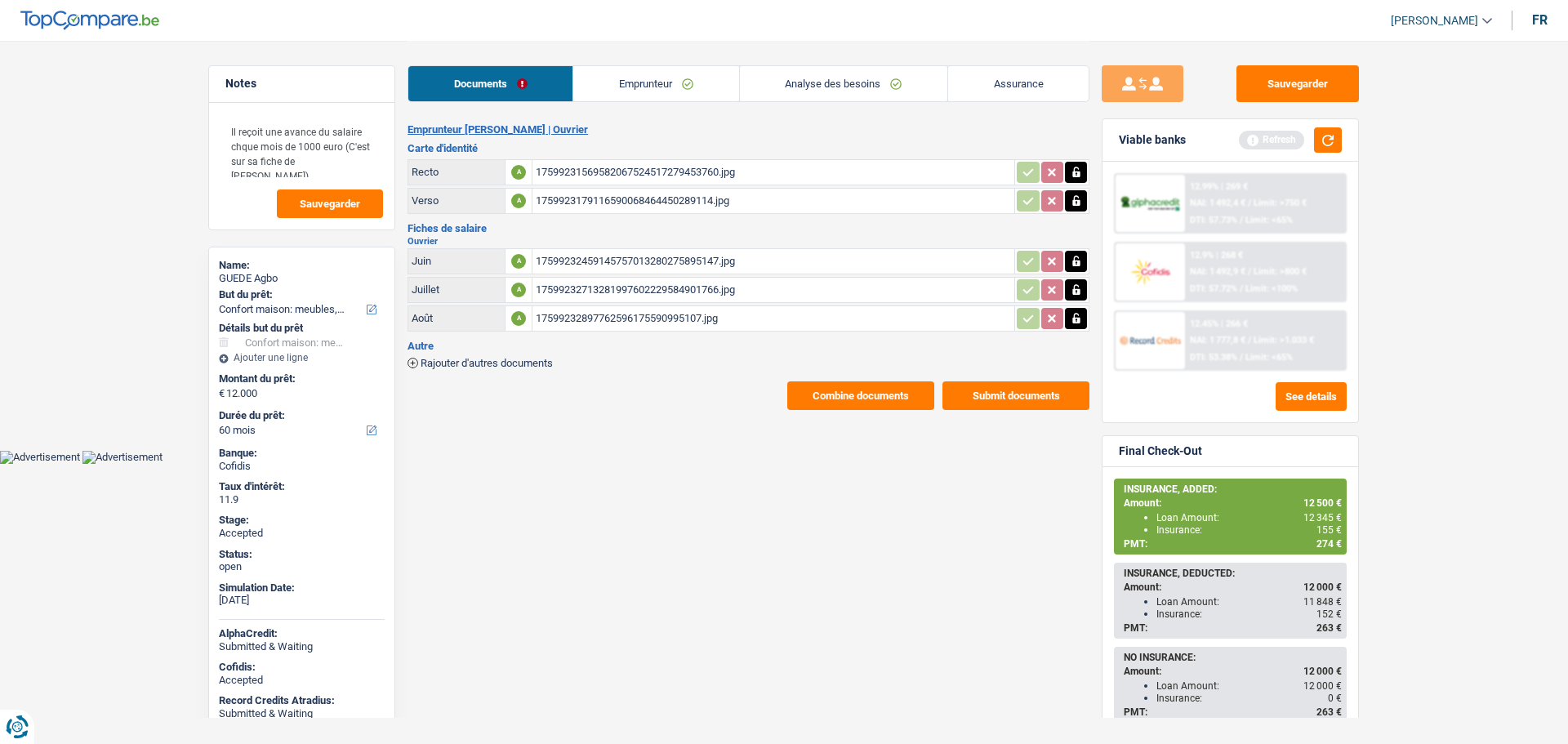
click at [1010, 71] on link "Assurance" at bounding box center [1018, 84] width 141 height 35
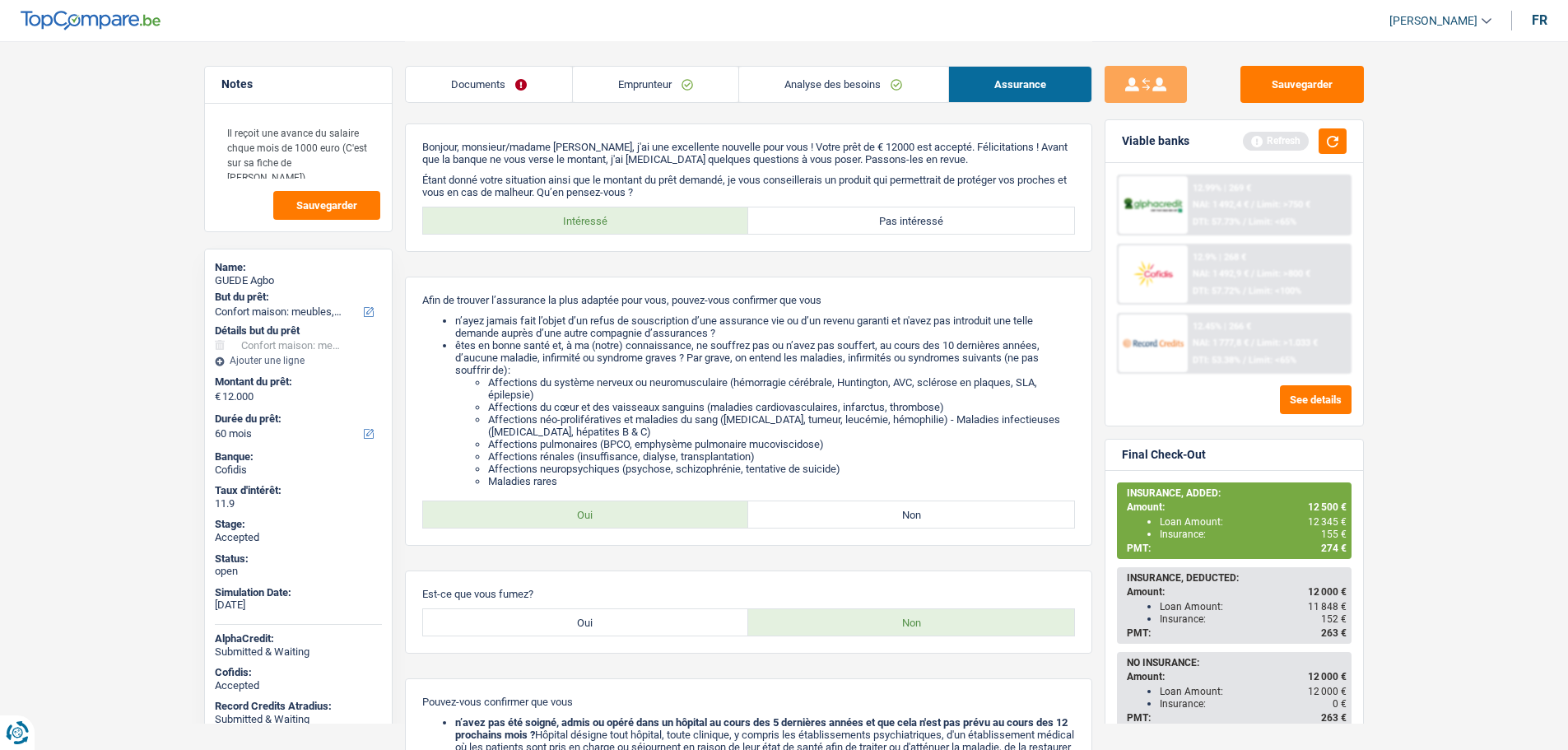
click at [496, 92] on link "Documents" at bounding box center [489, 85] width 166 height 35
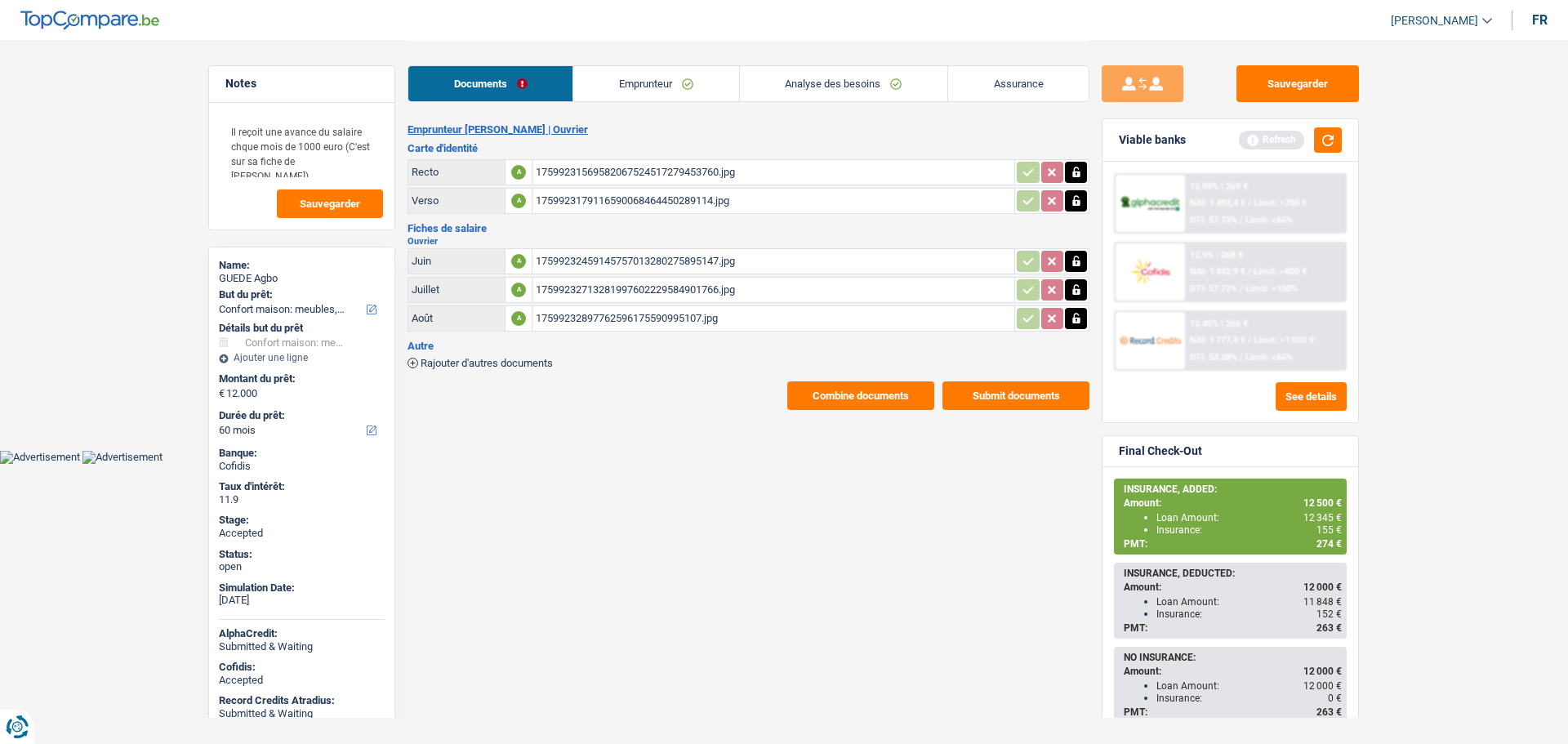
click at [1406, 18] on span "[PERSON_NAME]" at bounding box center [1434, 21] width 87 height 14
click at [842, 81] on link "Analyse des besoins" at bounding box center [843, 84] width 207 height 35
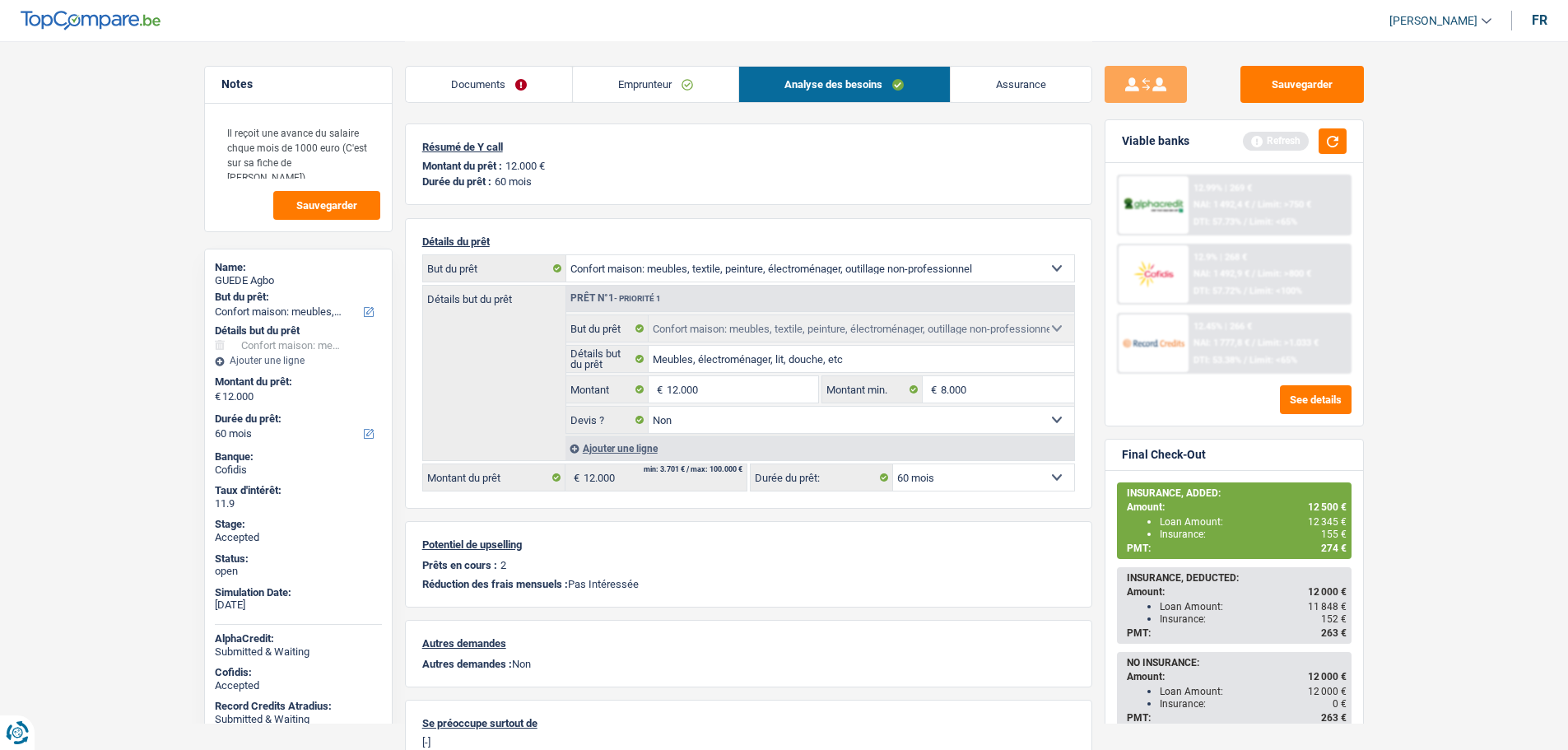
click at [1009, 70] on link "Assurance" at bounding box center [1021, 85] width 141 height 35
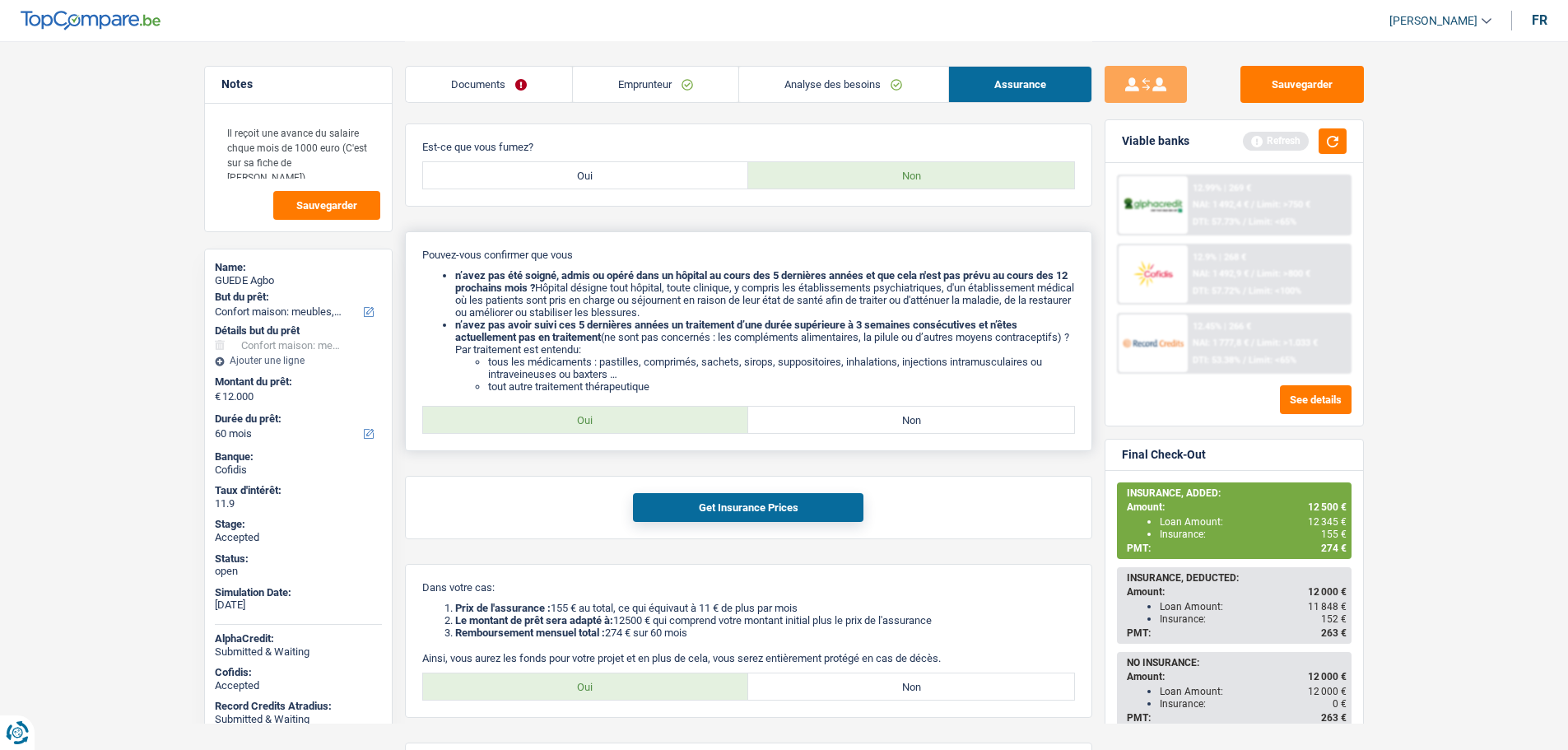
scroll to position [598, 0]
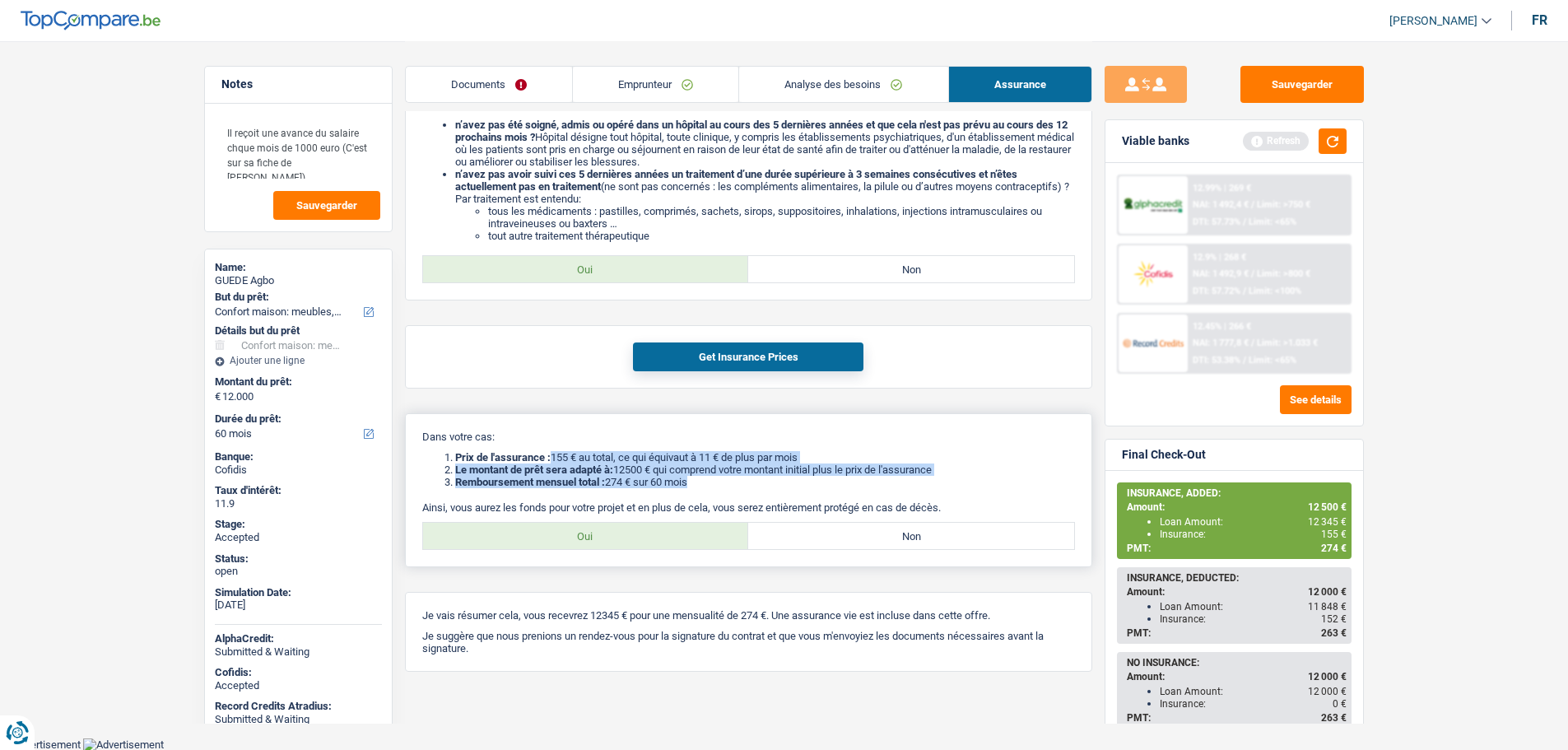
drag, startPoint x: 557, startPoint y: 452, endPoint x: 713, endPoint y: 483, distance: 159.1
click at [713, 483] on ol "Prix de l'assurance : 155 € au total, ce qui équivaut à 11 € de plus par mois L…" at bounding box center [748, 469] width 652 height 37
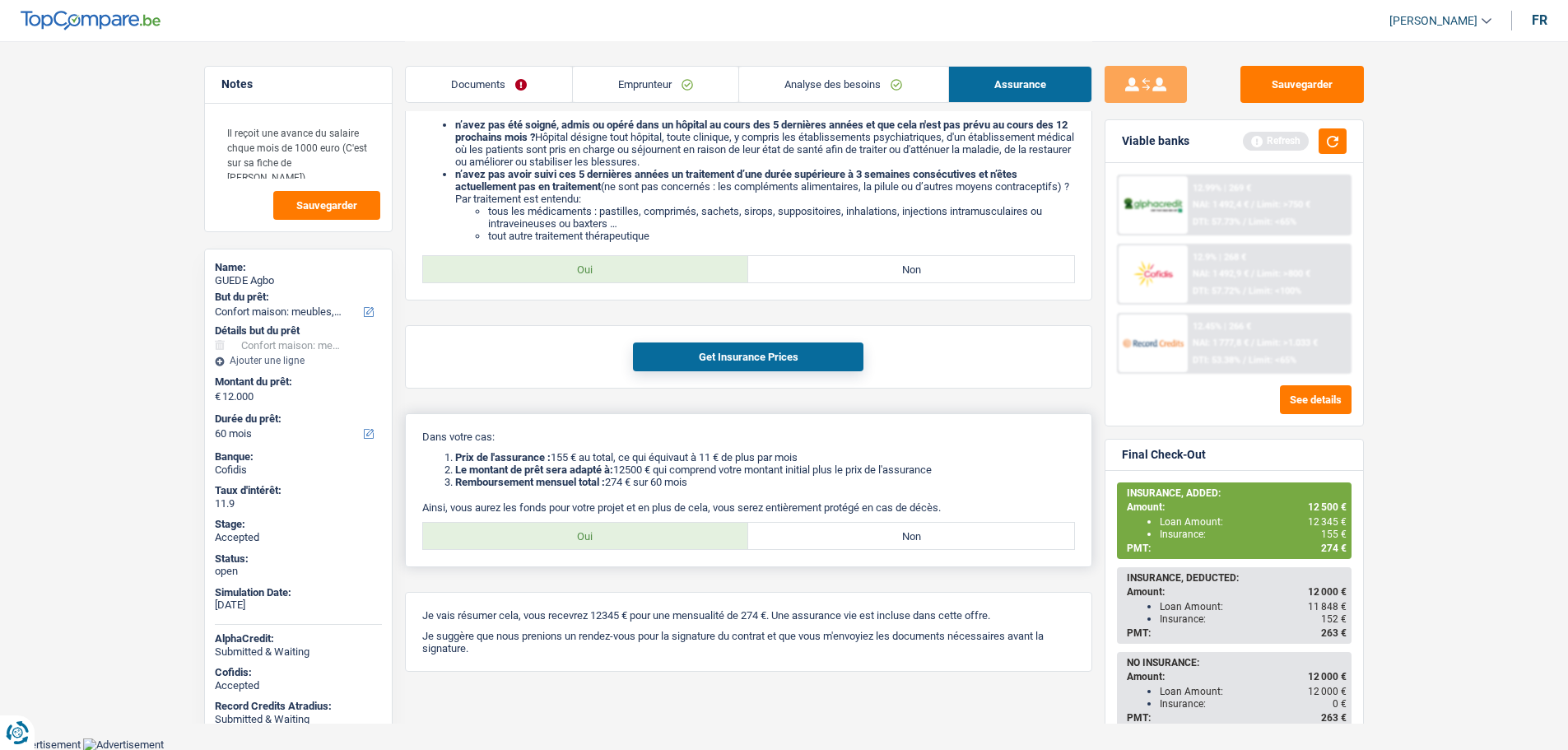
click at [715, 489] on div "Dans votre cas: Prix de l'assurance : 155 € au total, ce qui équivaut à 11 € de…" at bounding box center [748, 489] width 688 height 154
click at [772, 429] on div "Dans votre cas: Prix de l'assurance : 155 € au total, ce qui équivaut à 11 € de…" at bounding box center [748, 489] width 688 height 154
click at [829, 91] on link "Analyse des besoins" at bounding box center [843, 85] width 208 height 35
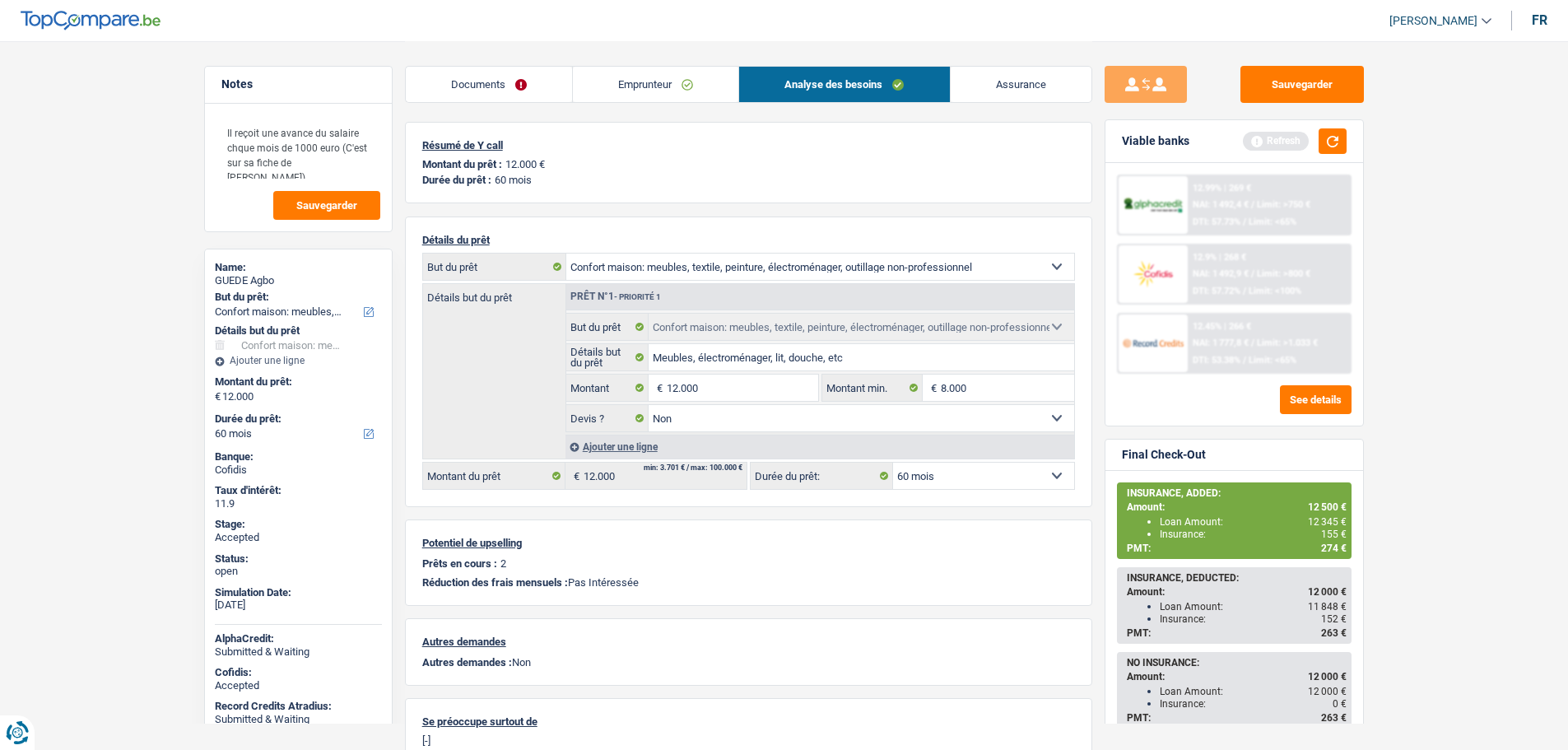
scroll to position [0, 0]
click at [250, 276] on div "GUEDE Agbo" at bounding box center [298, 280] width 167 height 13
copy div "GUEDE Agbo"
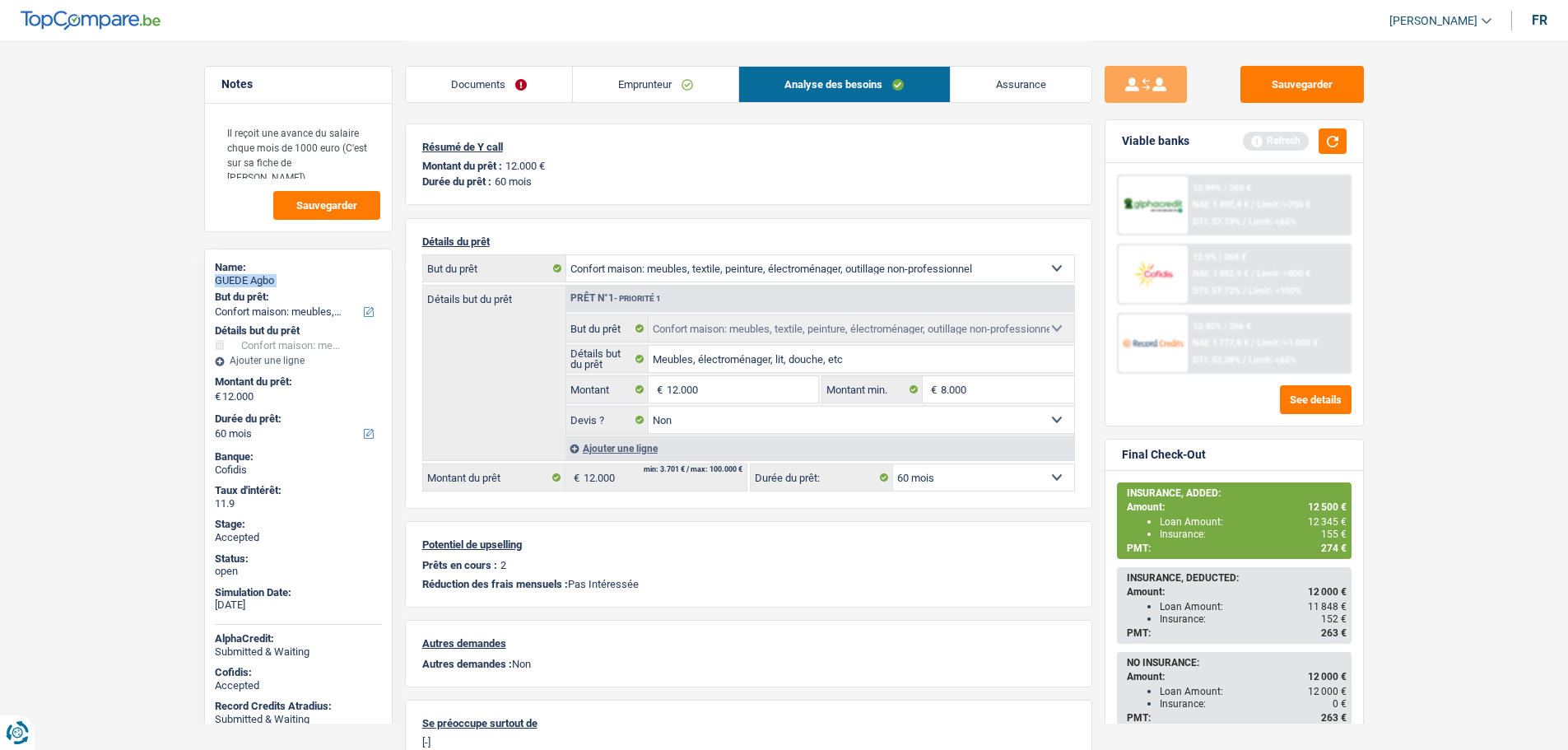
click at [665, 79] on link "Emprunteur" at bounding box center [656, 85] width 166 height 35
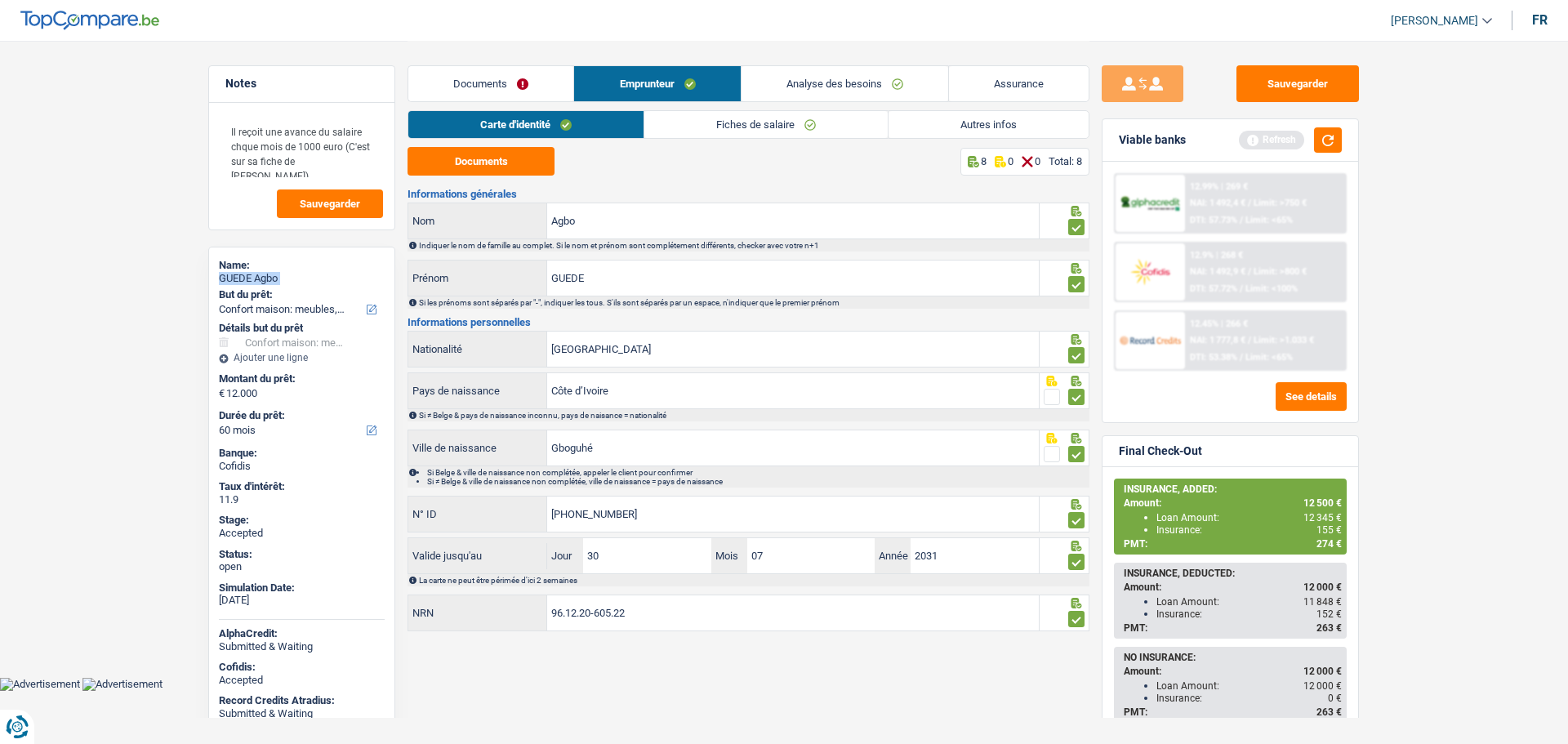
click at [984, 130] on link "Autres infos" at bounding box center [988, 124] width 200 height 27
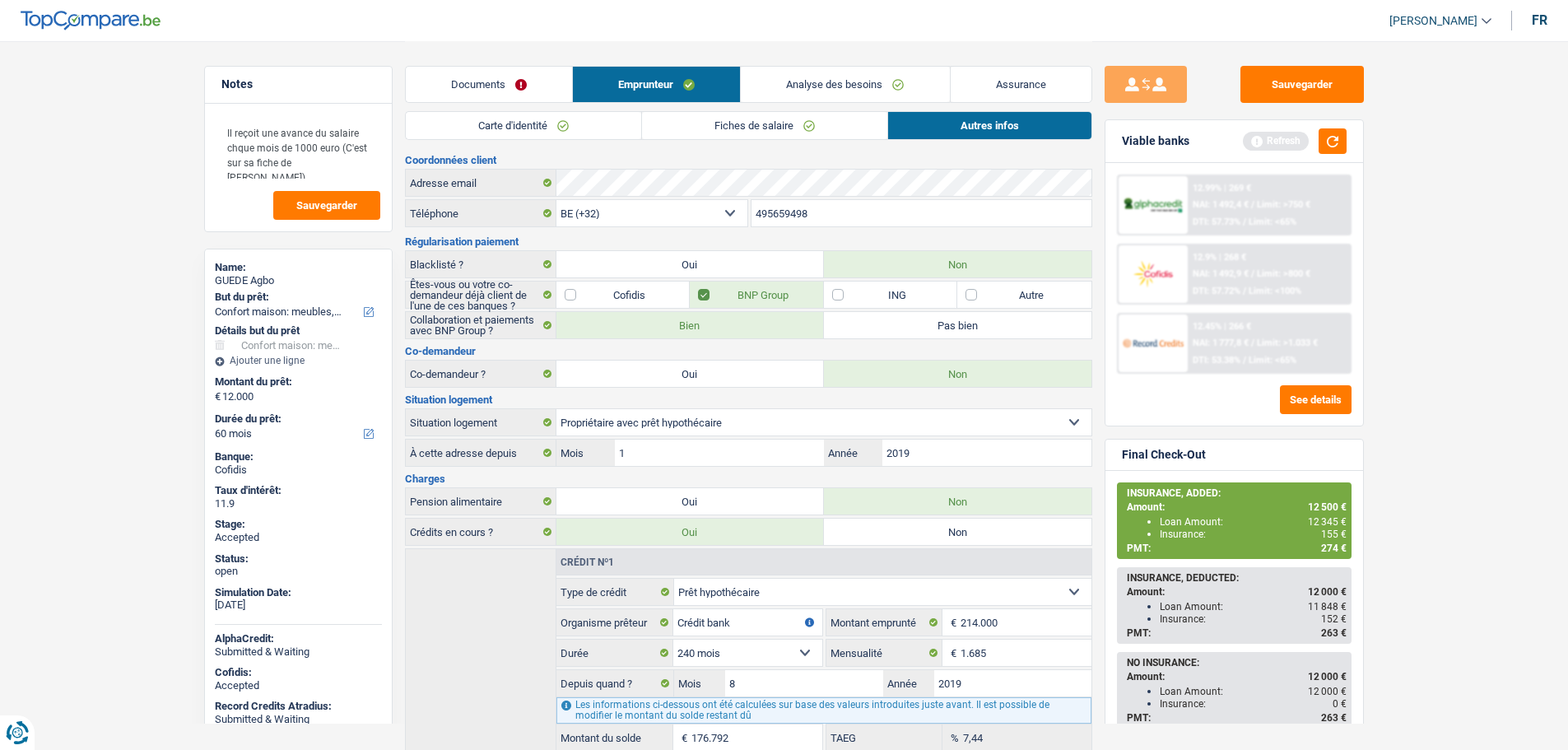
click at [785, 201] on input "495659498" at bounding box center [921, 213] width 340 height 26
click at [1015, 92] on link "Assurance" at bounding box center [1021, 85] width 141 height 35
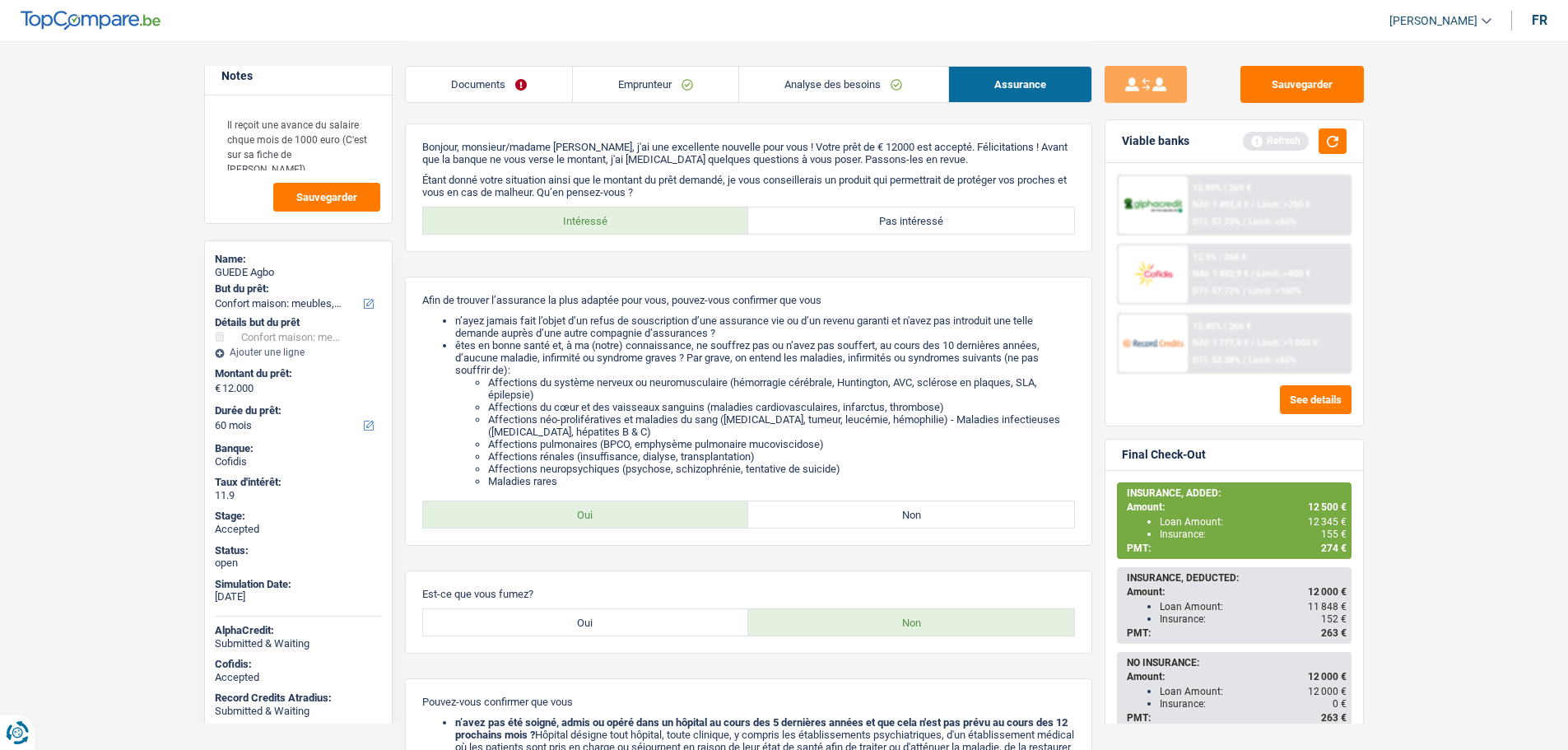
scroll to position [31, 0]
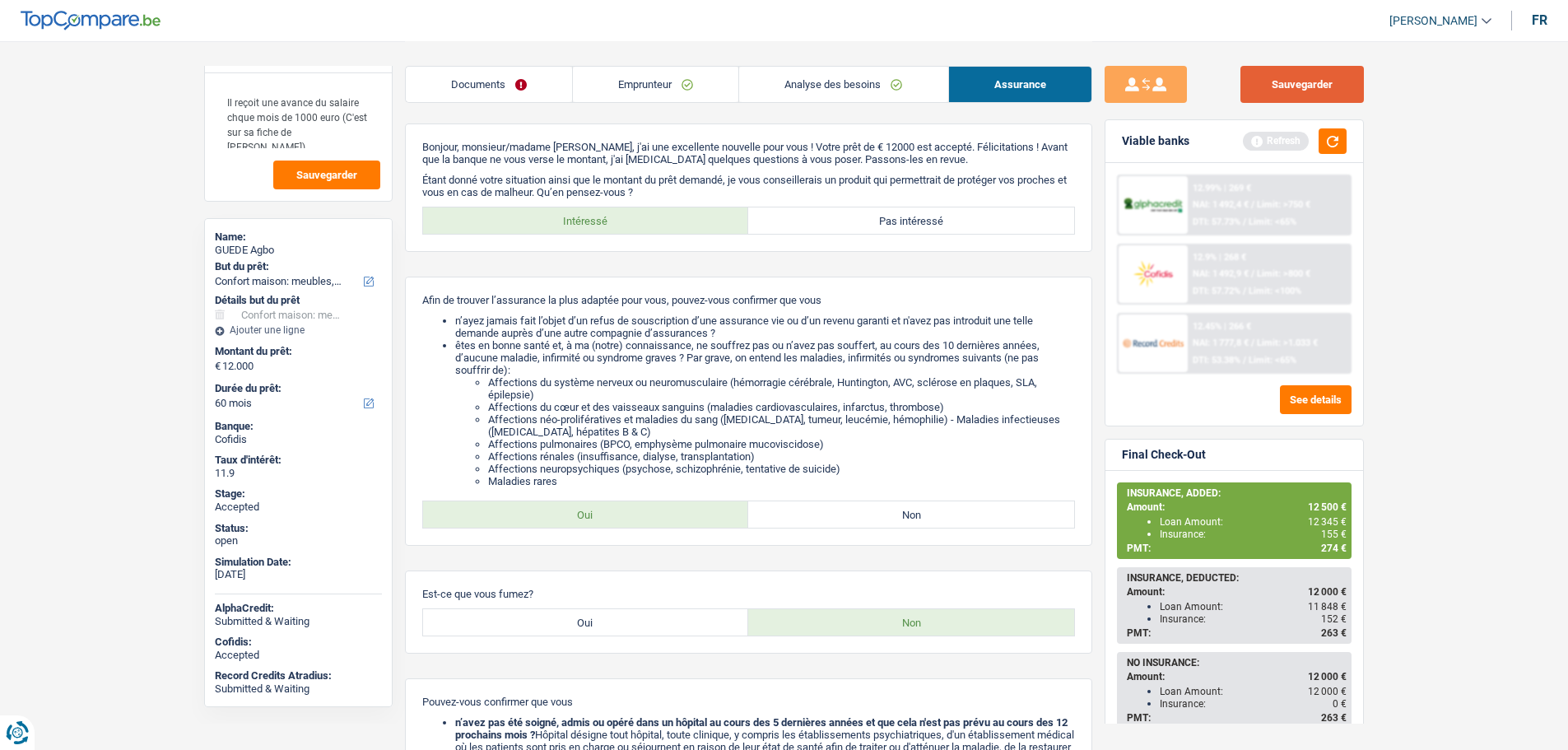
click at [1329, 98] on button "Sauvegarder" at bounding box center [1302, 85] width 123 height 37
